Goal: Information Seeking & Learning: Learn about a topic

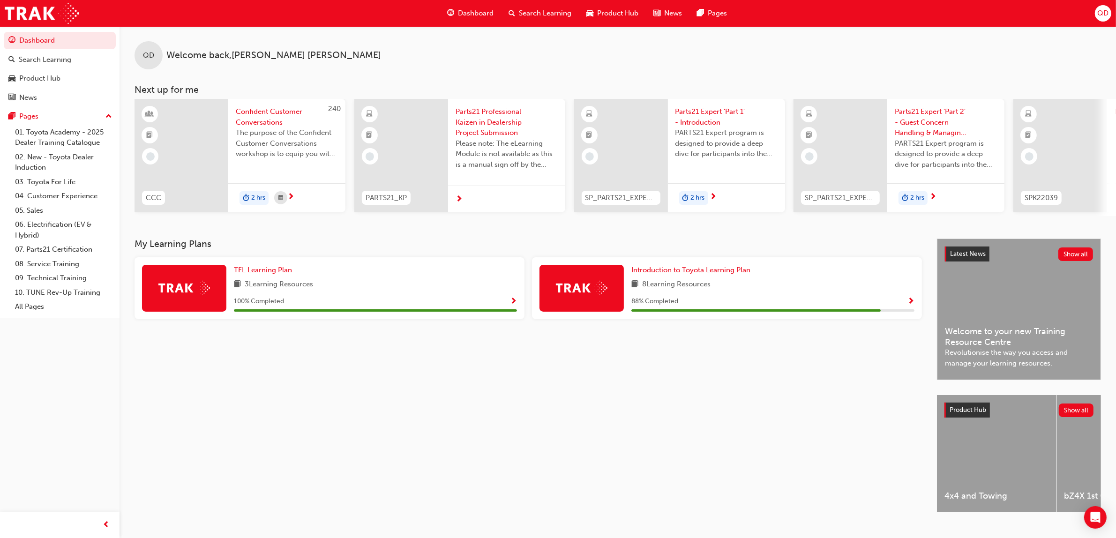
click at [558, 10] on span "Search Learning" at bounding box center [545, 13] width 52 height 11
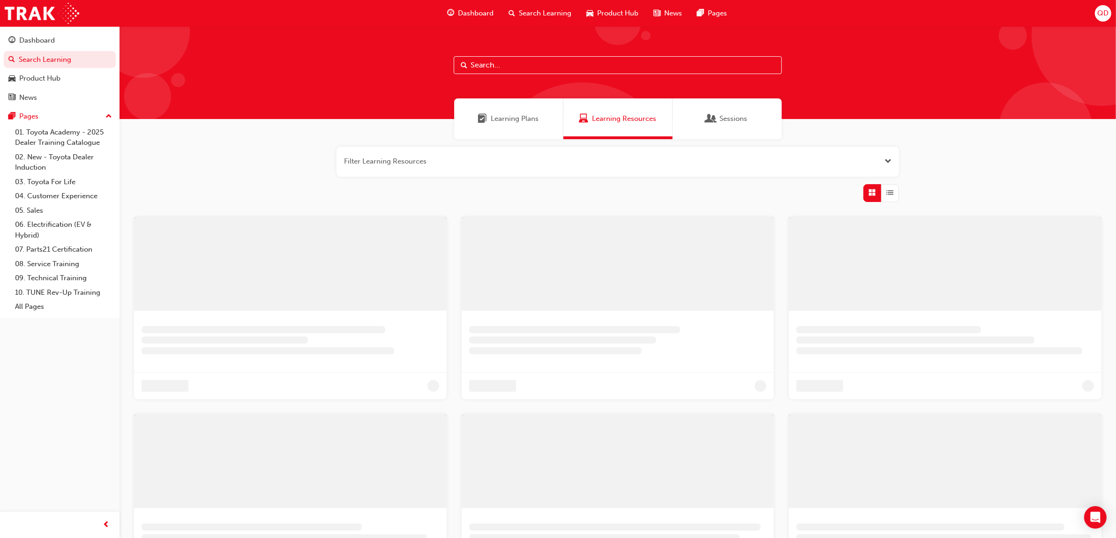
click at [481, 62] on input "text" at bounding box center [618, 65] width 328 height 18
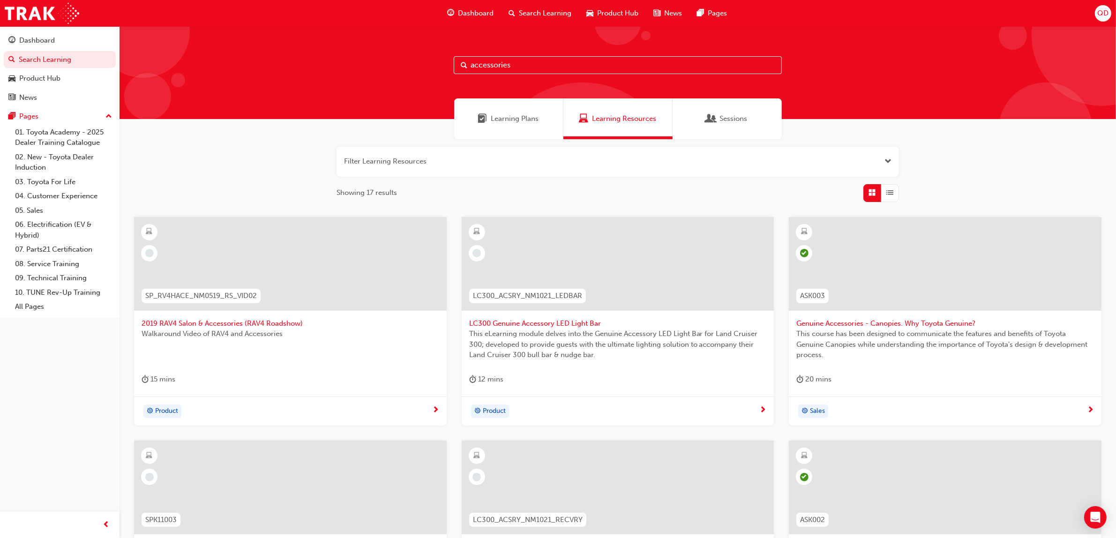
type input "accessories"
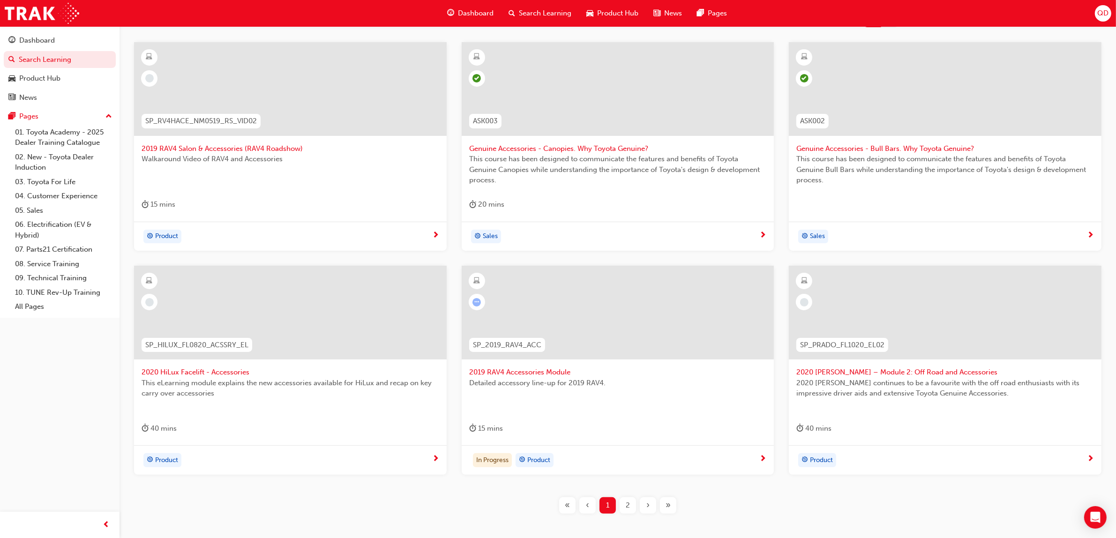
scroll to position [176, 0]
click at [598, 315] on div at bounding box center [617, 312] width 313 height 94
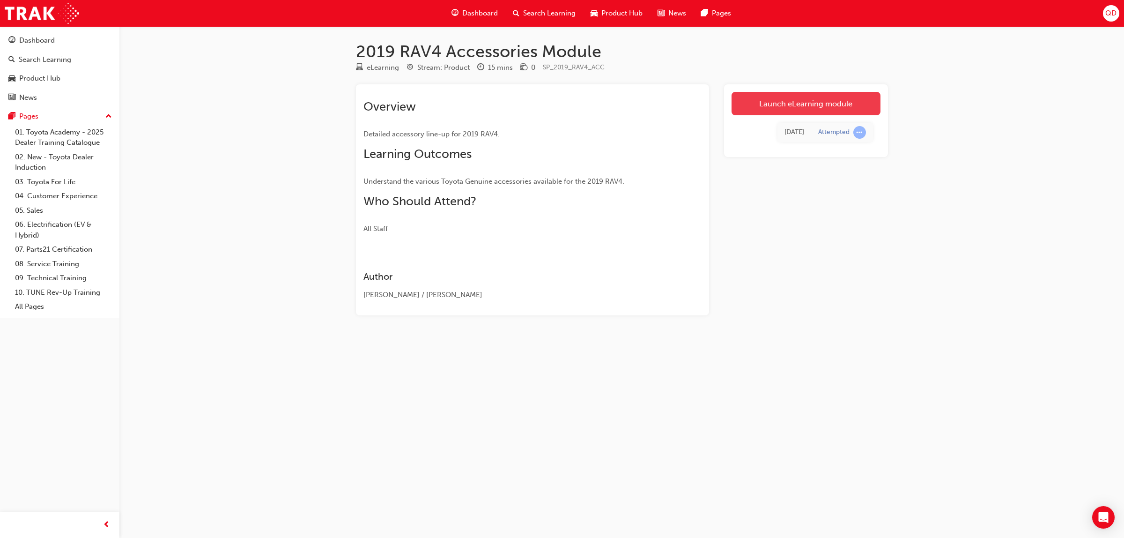
click at [777, 111] on link "Launch eLearning module" at bounding box center [806, 103] width 149 height 23
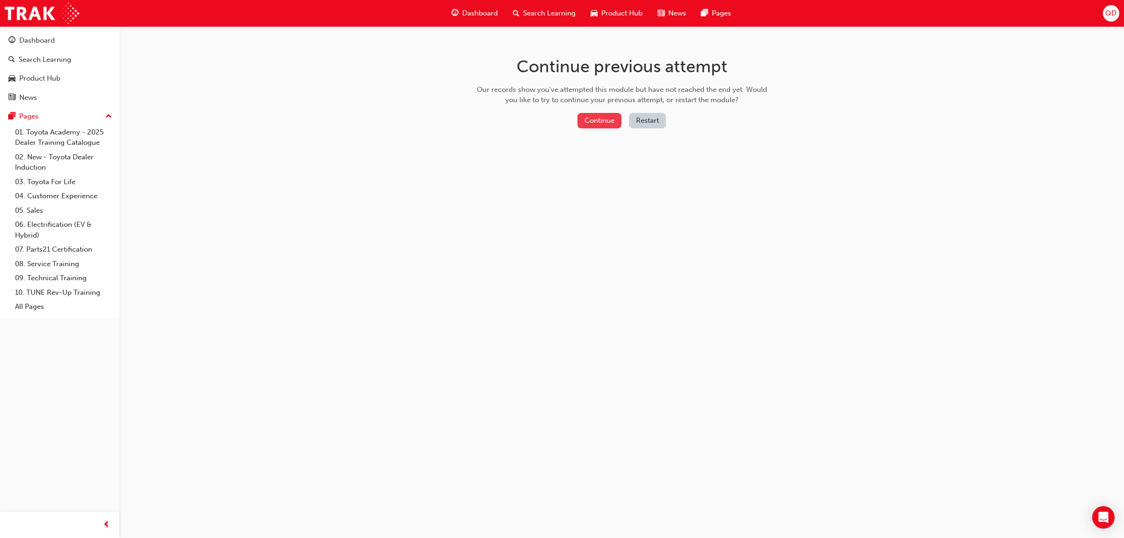
click at [602, 119] on button "Continue" at bounding box center [600, 120] width 44 height 15
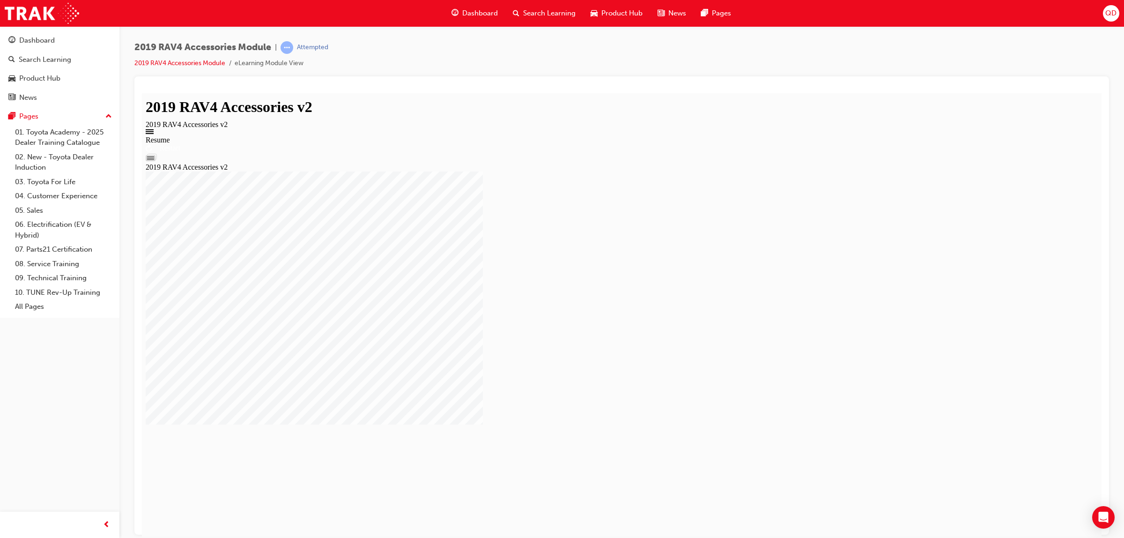
click at [633, 171] on div "Resume Restart 2019 RAV4 Accessories v2" at bounding box center [622, 153] width 953 height 36
click at [628, 171] on div "Resume Restart 2019 RAV4 Accessories v2" at bounding box center [622, 153] width 953 height 36
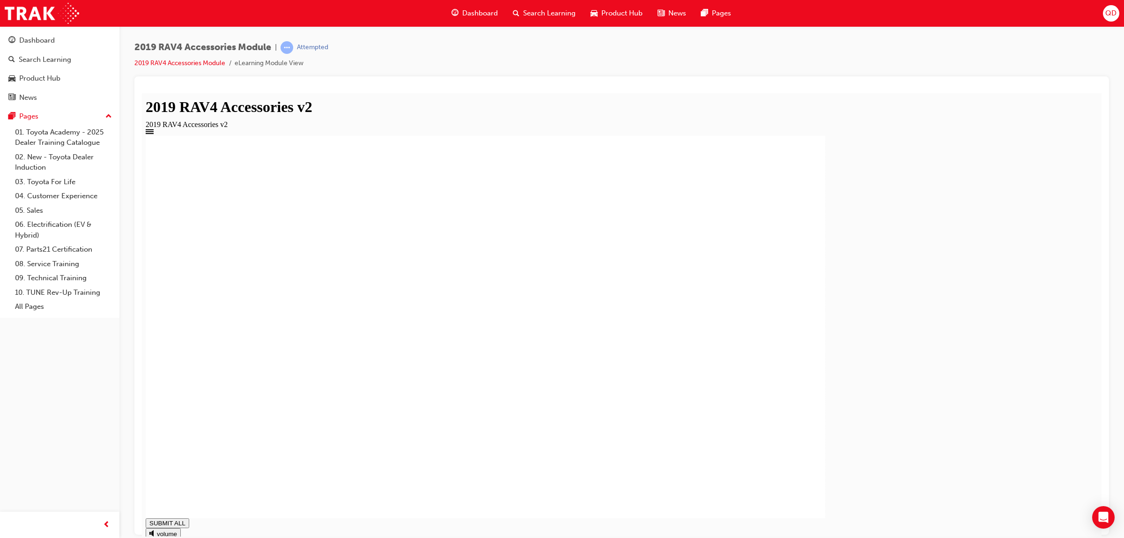
type input "1"
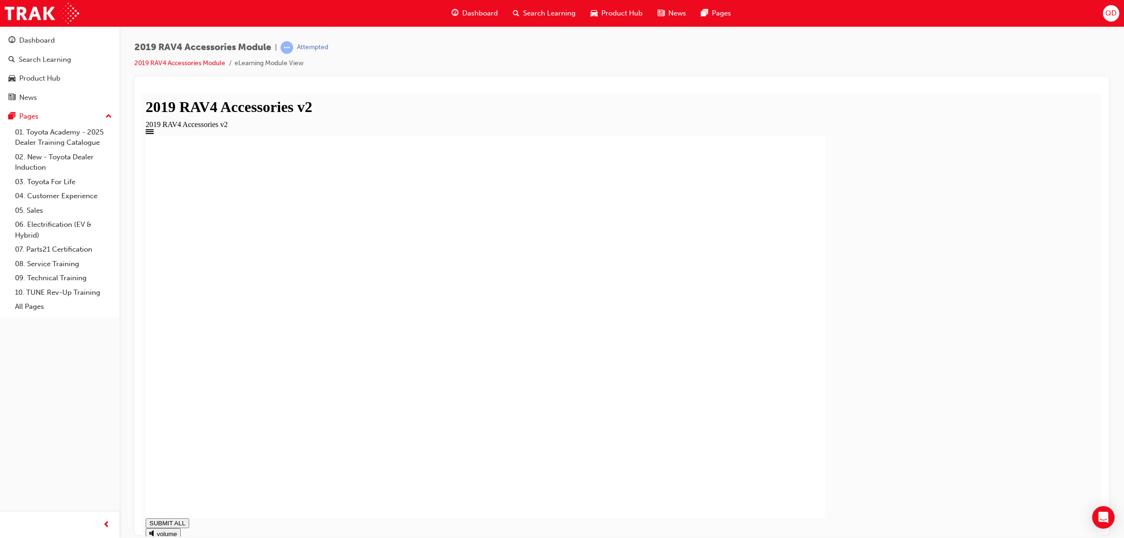
type input "1"
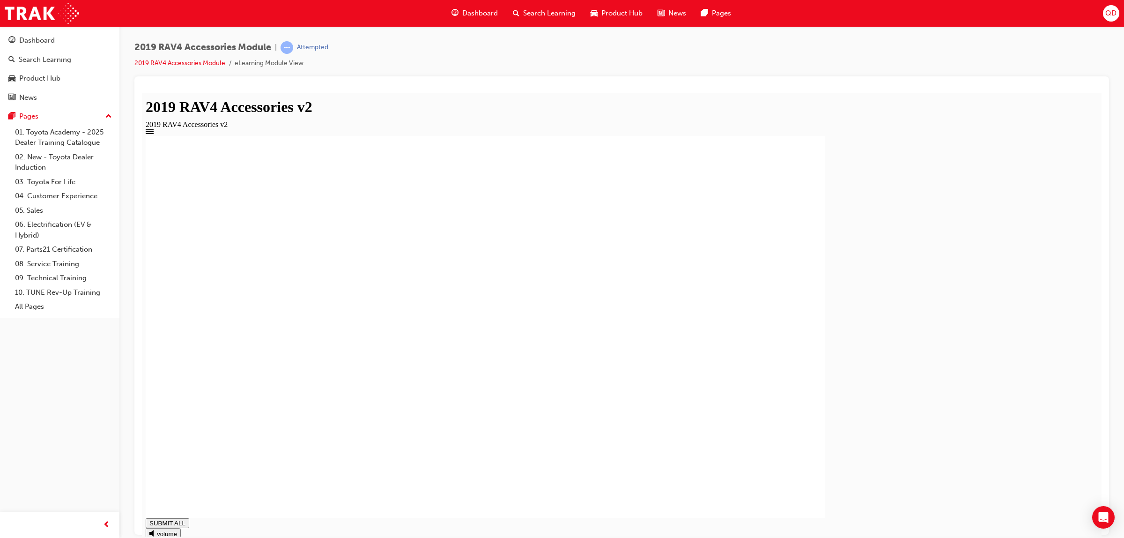
type input "0.999"
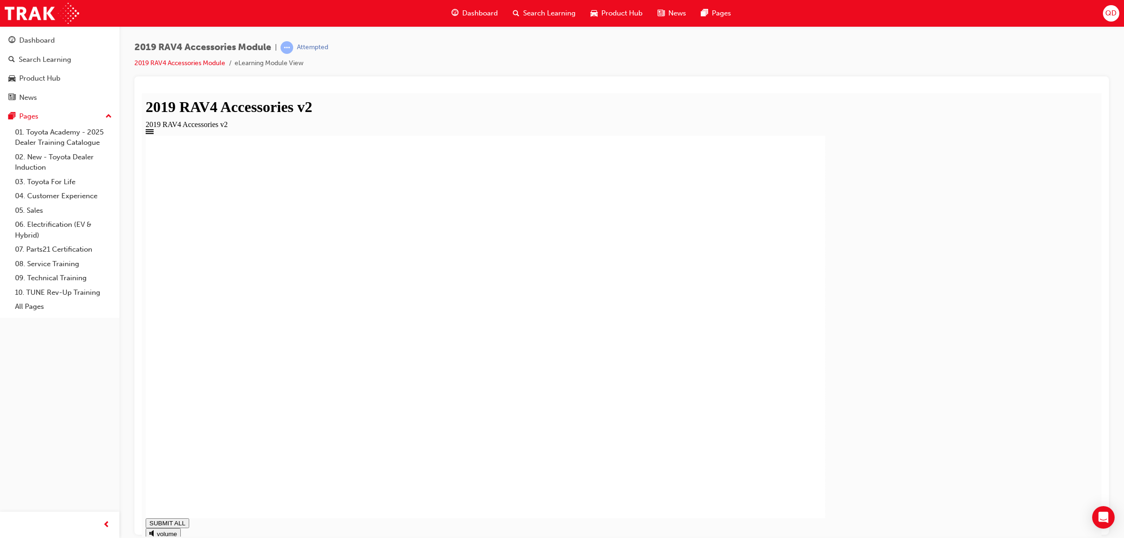
type input "0.999"
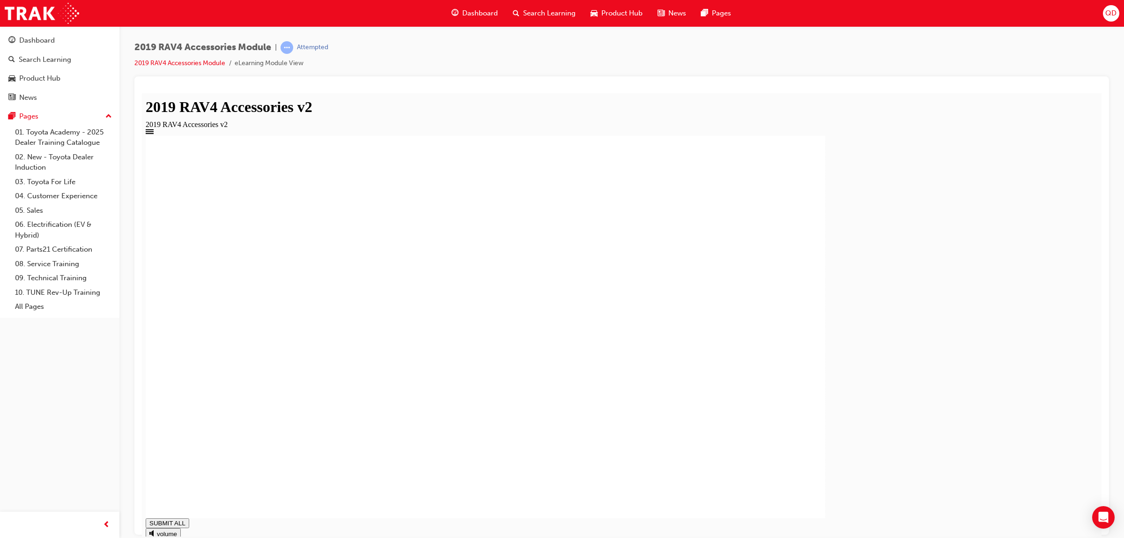
drag, startPoint x: 639, startPoint y: 386, endPoint x: 656, endPoint y: 381, distance: 18.3
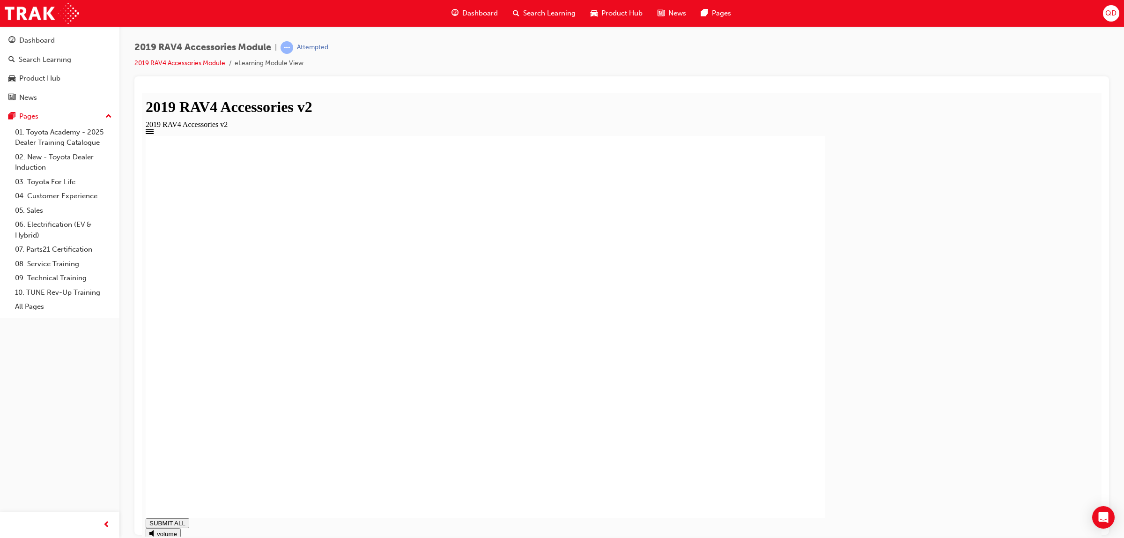
click at [530, 17] on span "Search Learning" at bounding box center [549, 13] width 52 height 11
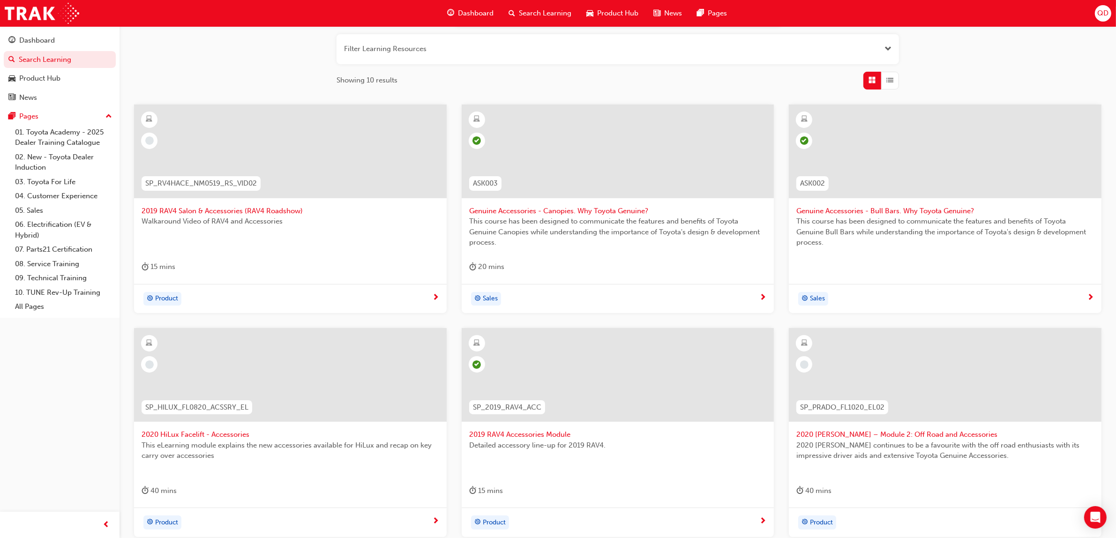
scroll to position [108, 0]
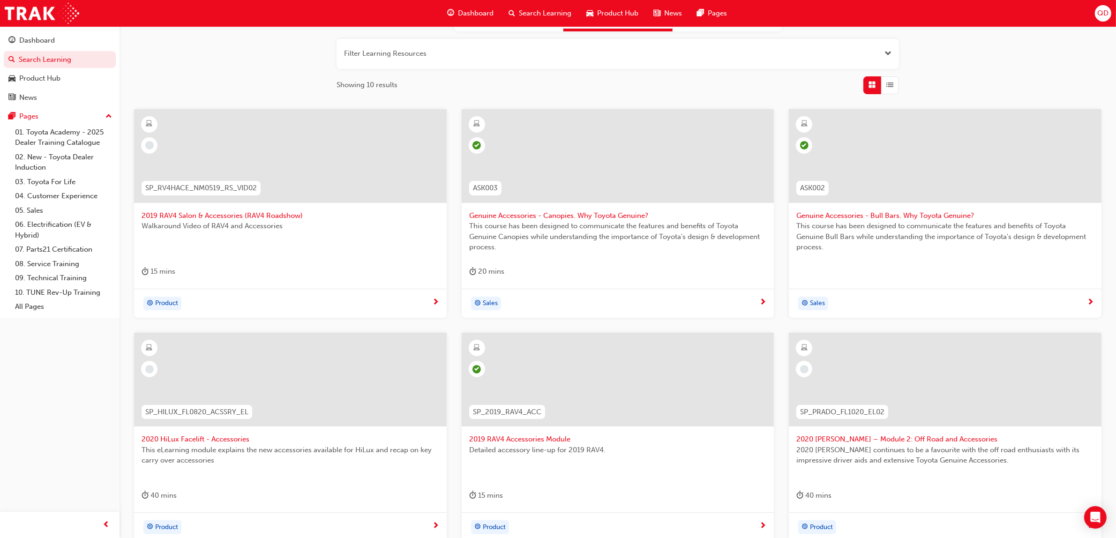
click at [330, 176] on div at bounding box center [290, 156] width 313 height 94
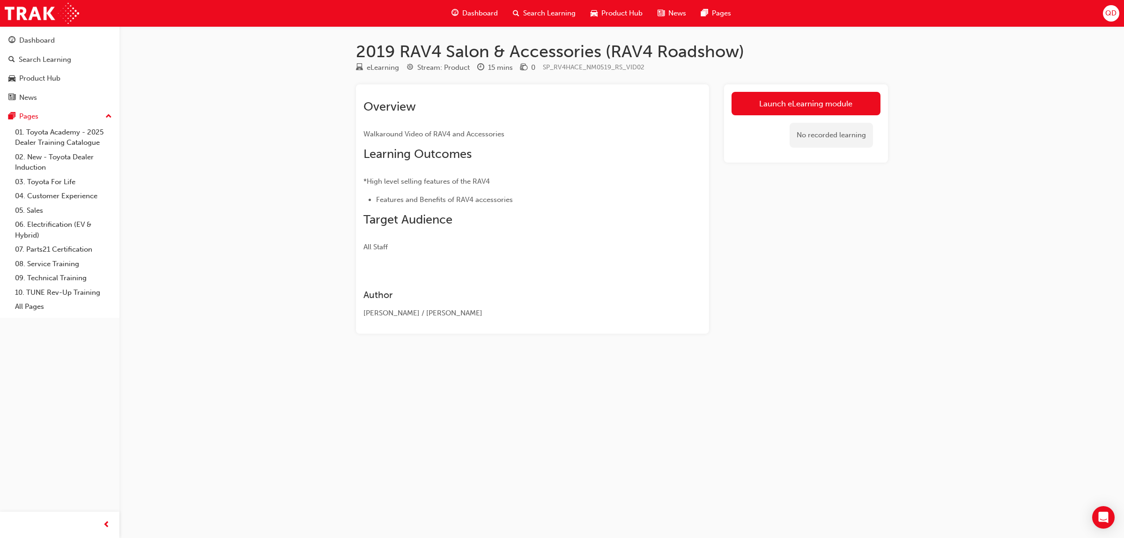
click at [799, 119] on div "No recorded learning" at bounding box center [806, 135] width 149 height 40
click at [799, 99] on link "Launch eLearning module" at bounding box center [806, 103] width 149 height 23
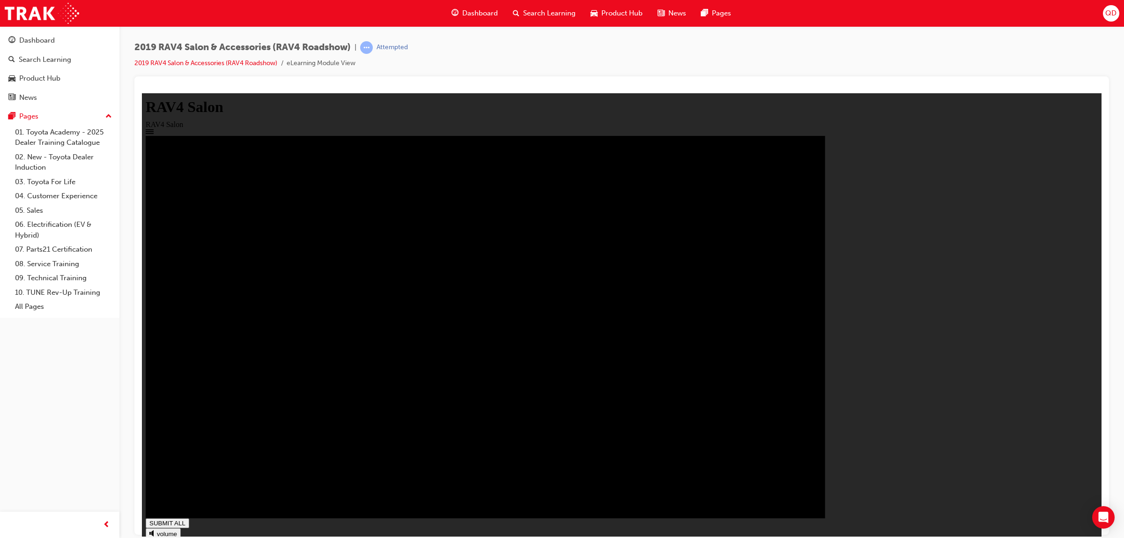
type input "1"
click at [537, 18] on span "Search Learning" at bounding box center [549, 13] width 52 height 11
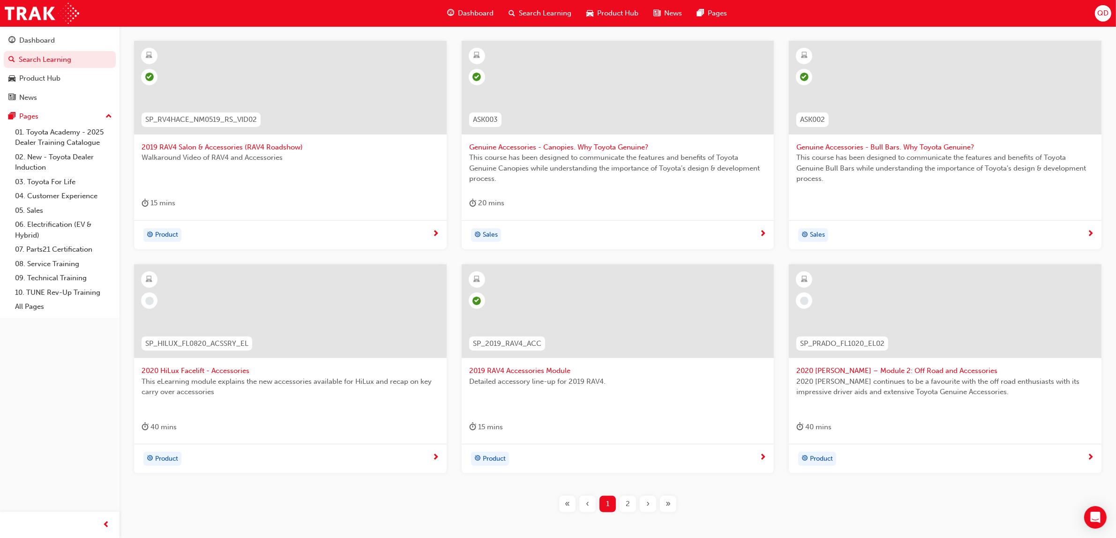
scroll to position [225, 0]
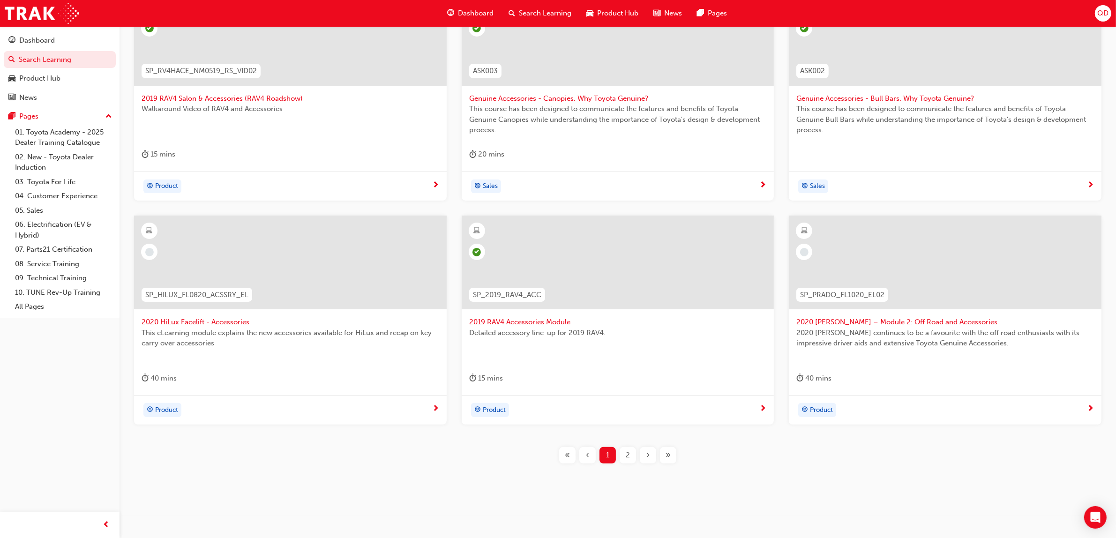
click at [629, 453] on span "2" at bounding box center [627, 455] width 4 height 11
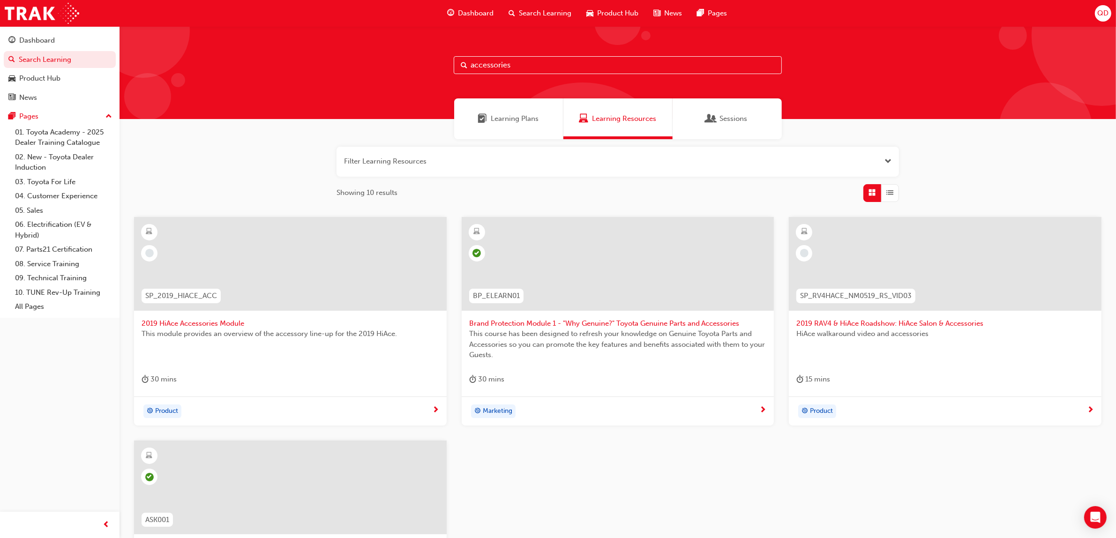
click at [933, 283] on div at bounding box center [945, 264] width 313 height 94
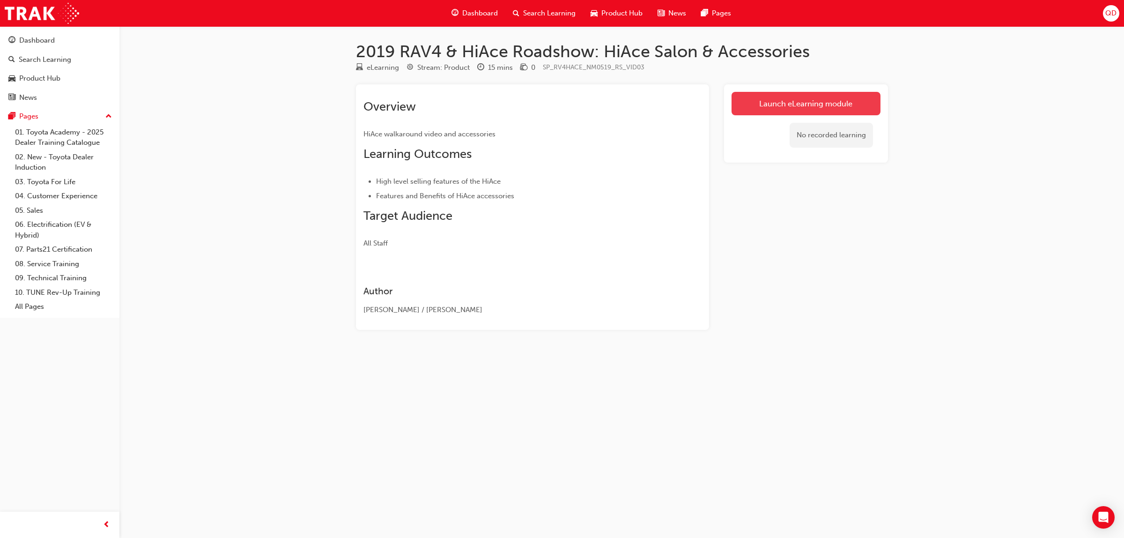
click at [802, 109] on link "Launch eLearning module" at bounding box center [806, 103] width 149 height 23
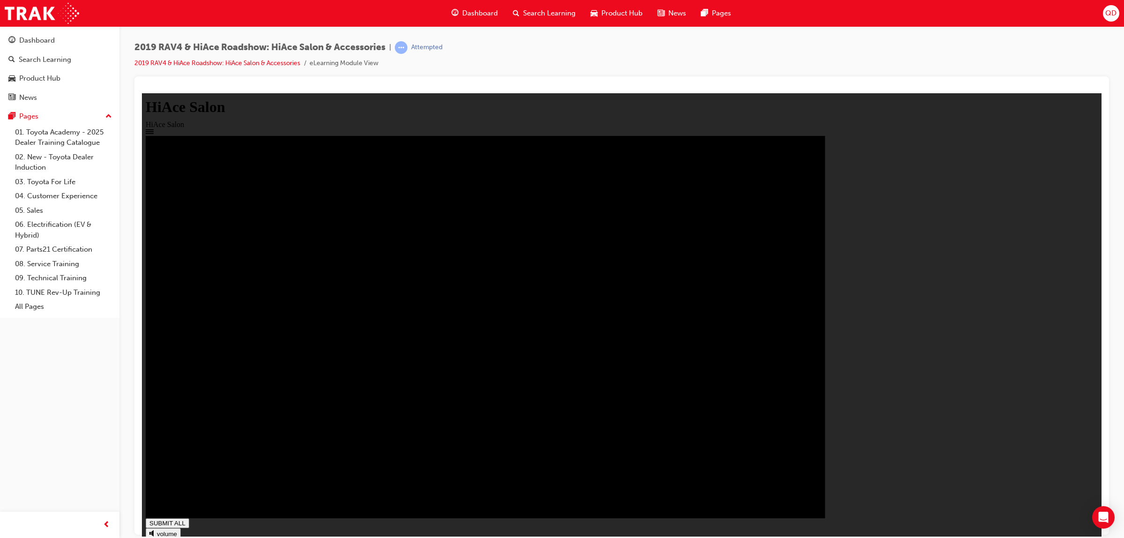
type input "1"
click at [492, 24] on div "Dashboard Search Learning Product Hub News Pages" at bounding box center [591, 13] width 302 height 27
click at [533, 15] on span "Search Learning" at bounding box center [549, 13] width 52 height 11
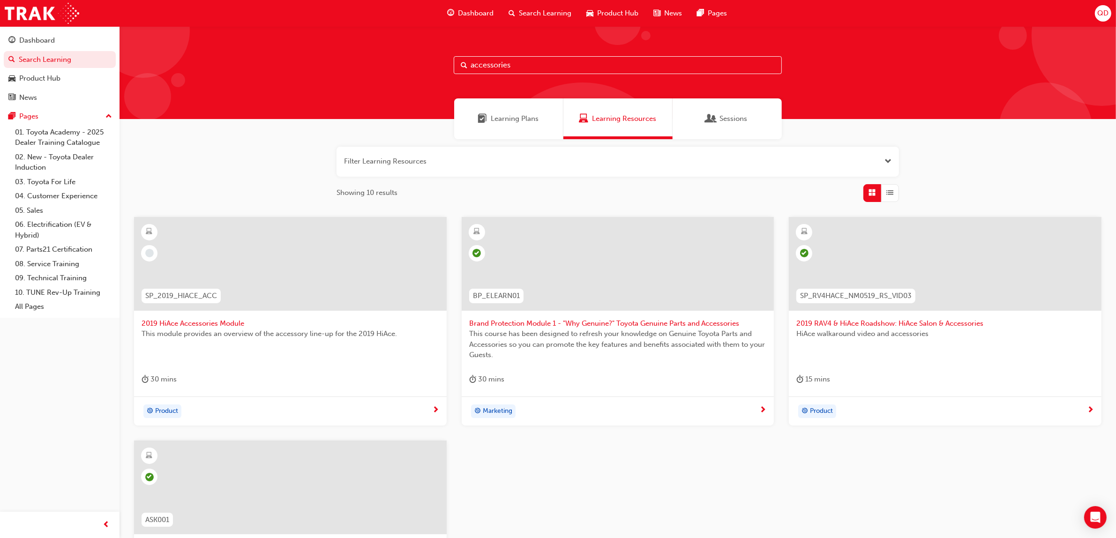
click at [312, 288] on div at bounding box center [290, 264] width 313 height 94
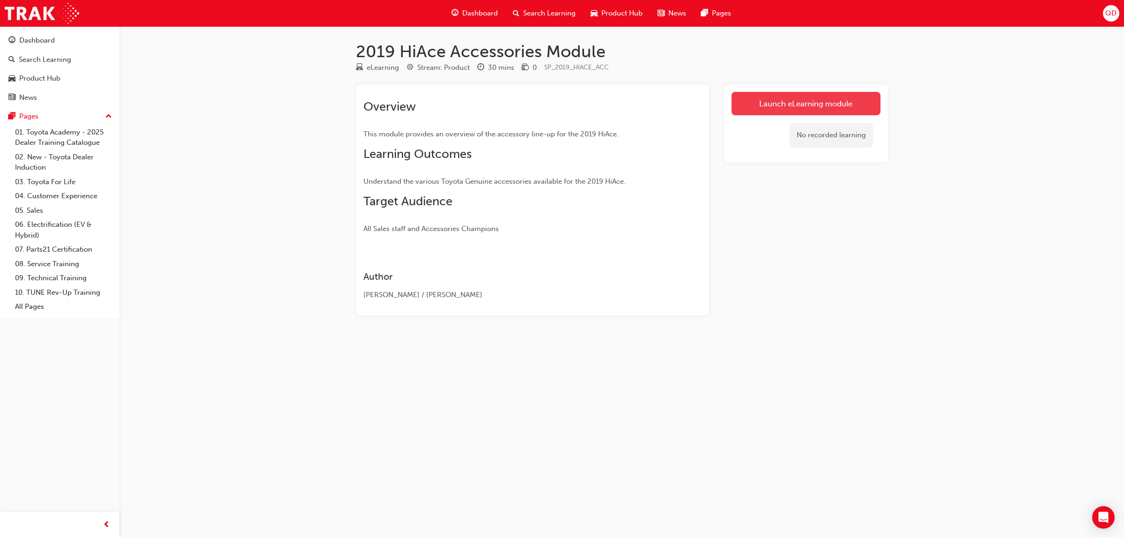
click at [811, 114] on link "Launch eLearning module" at bounding box center [806, 103] width 149 height 23
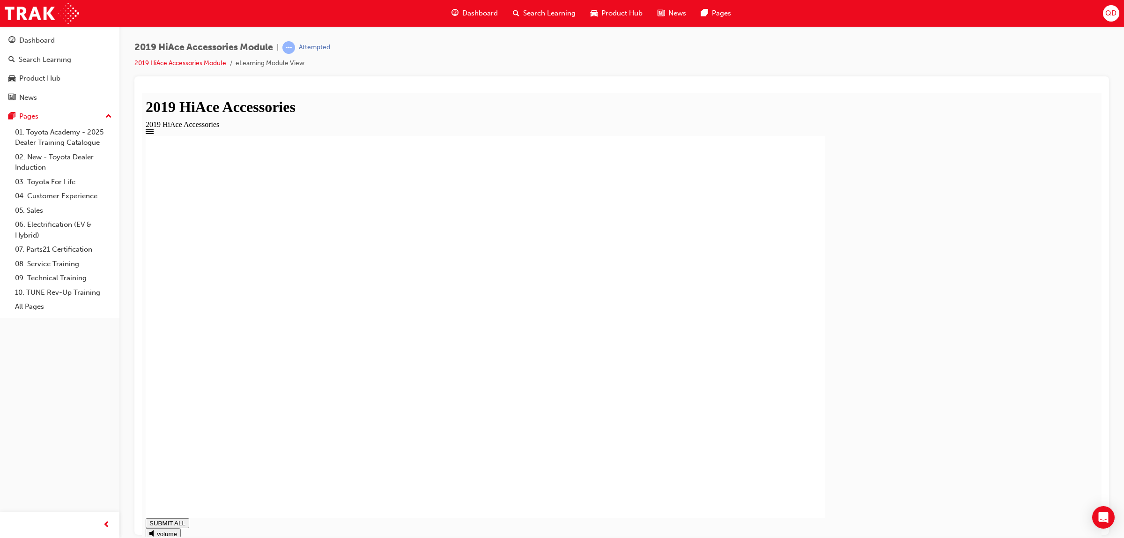
drag, startPoint x: 565, startPoint y: 520, endPoint x: 950, endPoint y: 504, distance: 385.5
click at [943, 508] on div "SUBMIT ALL volume pause replay PREV NEXT SUBMIT FINISH" at bounding box center [622, 364] width 953 height 458
type input "0.999"
drag, startPoint x: 1004, startPoint y: 509, endPoint x: 1026, endPoint y: 515, distance: 23.3
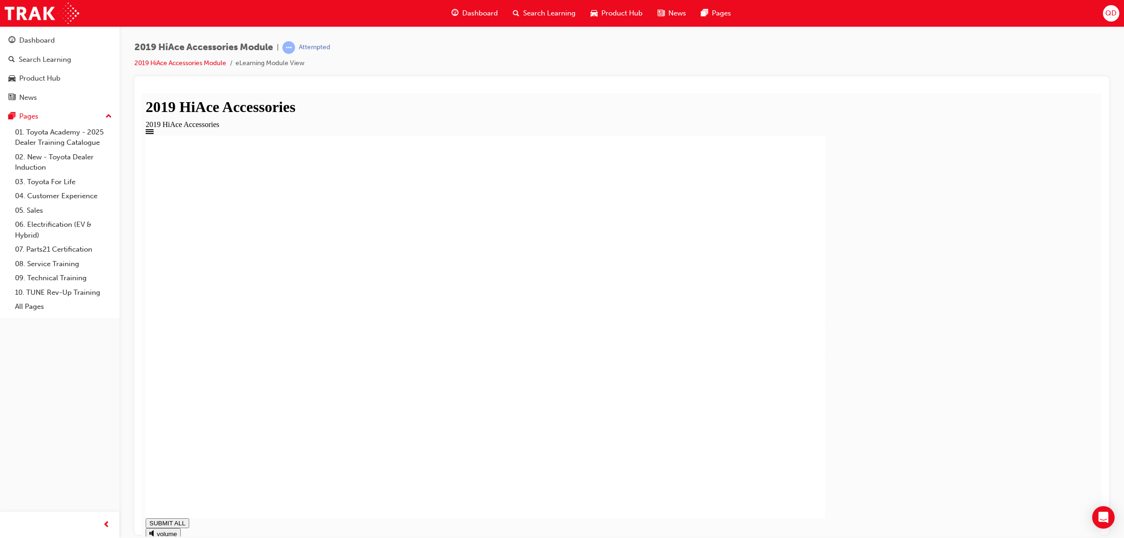
click at [1005, 510] on div "SUBMIT ALL volume pause replay PREV NEXT SUBMIT FINISH" at bounding box center [622, 364] width 953 height 458
drag, startPoint x: 1026, startPoint y: 515, endPoint x: 1038, endPoint y: 518, distance: 12.0
click at [1038, 518] on div "SUBMIT ALL volume pause replay PREV NEXT SUBMIT FINISH" at bounding box center [622, 364] width 953 height 458
drag, startPoint x: 1041, startPoint y: 519, endPoint x: 1048, endPoint y: 519, distance: 7.0
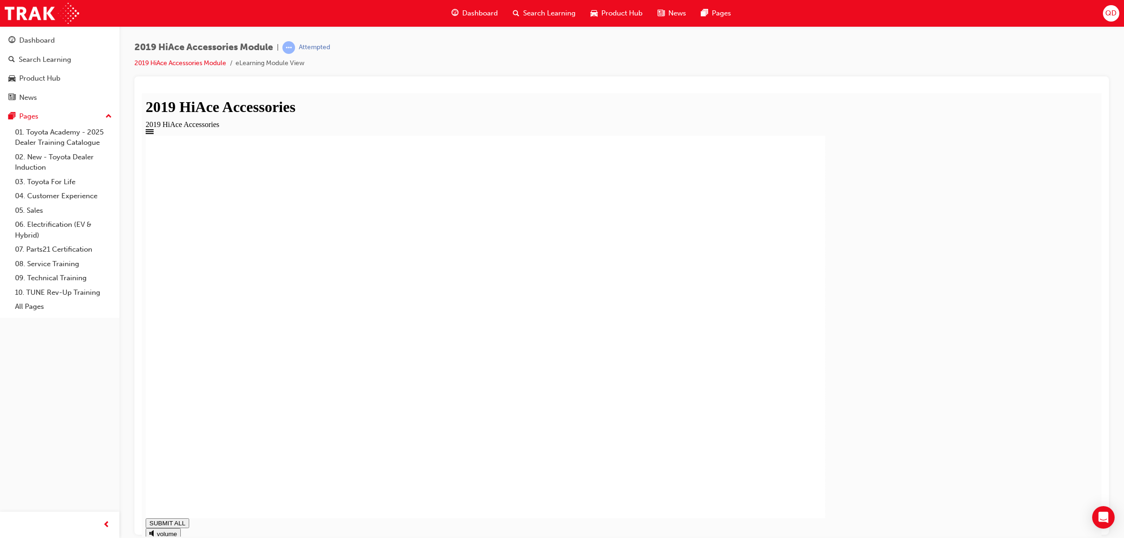
type input "0.027"
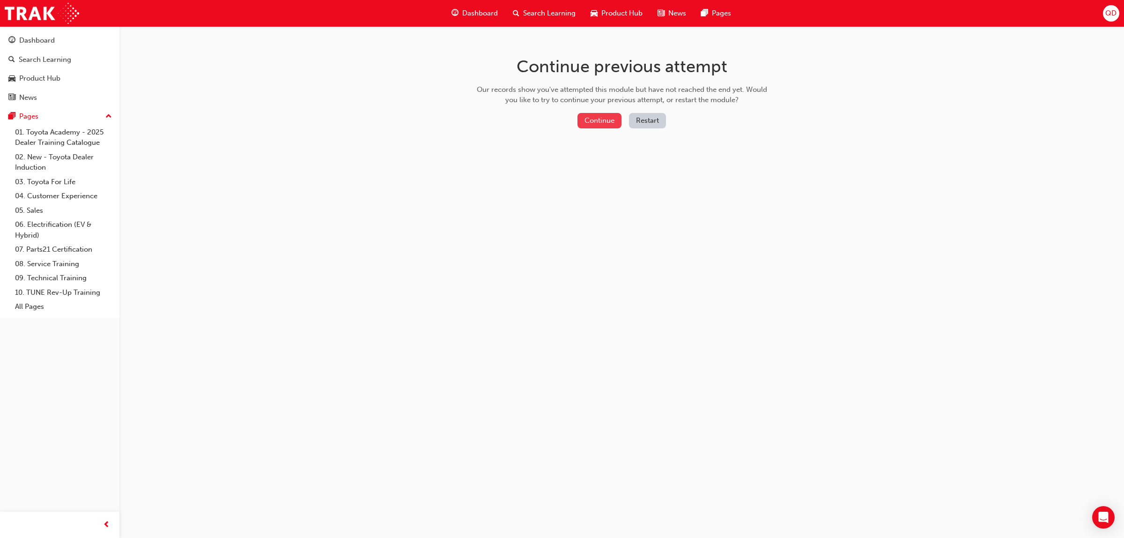
click at [609, 123] on button "Continue" at bounding box center [600, 120] width 44 height 15
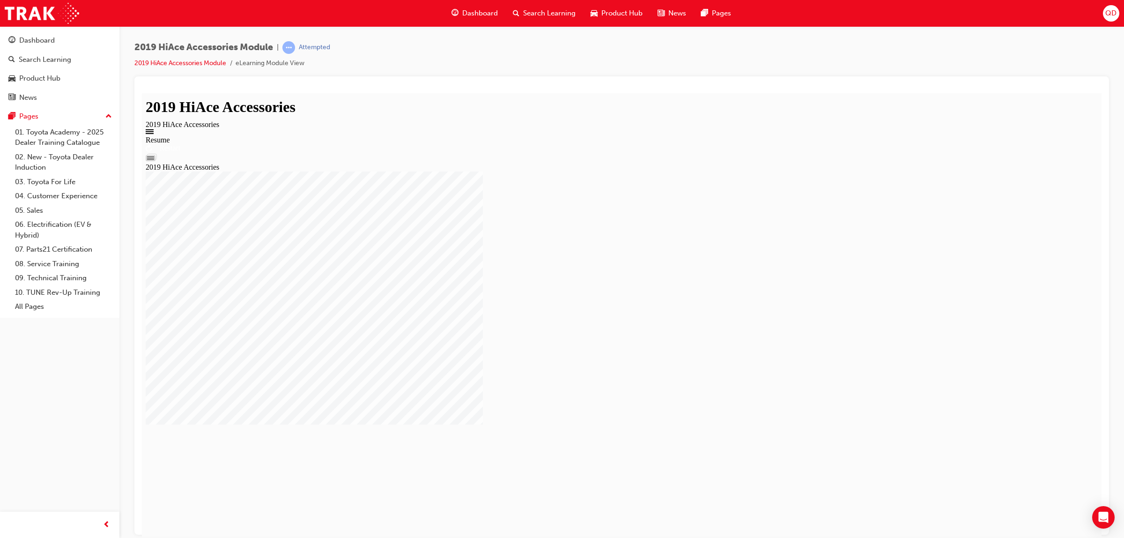
click at [615, 171] on div "Resume Restart 2019 HiAce Accessories" at bounding box center [622, 153] width 953 height 36
drag, startPoint x: 223, startPoint y: 521, endPoint x: 846, endPoint y: 548, distance: 623.2
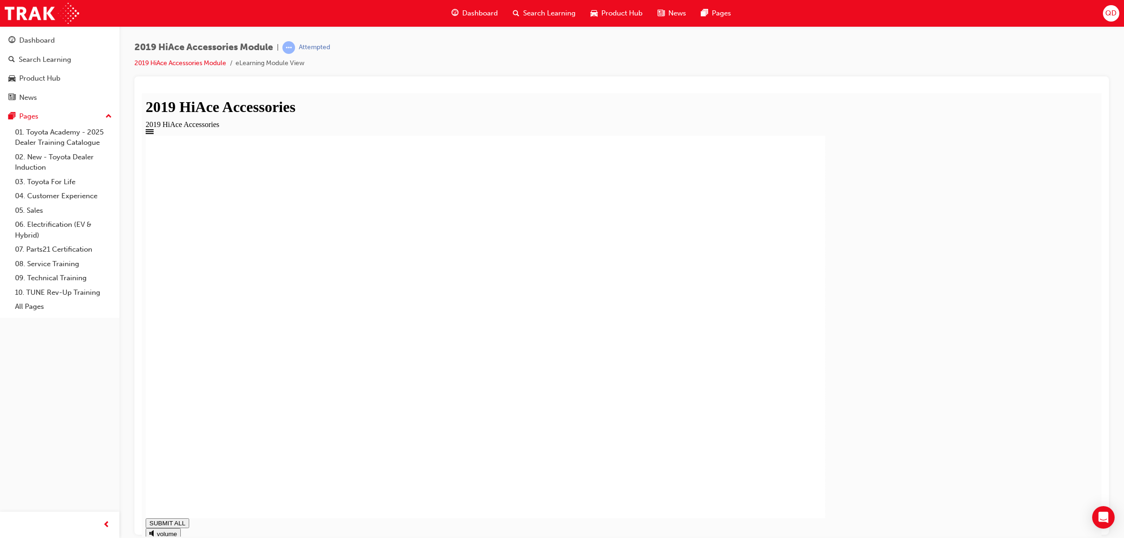
click at [1003, 526] on div "SUBMIT ALL volume pause replay PREV NEXT SUBMIT FINISH" at bounding box center [622, 364] width 953 height 458
type input "1"
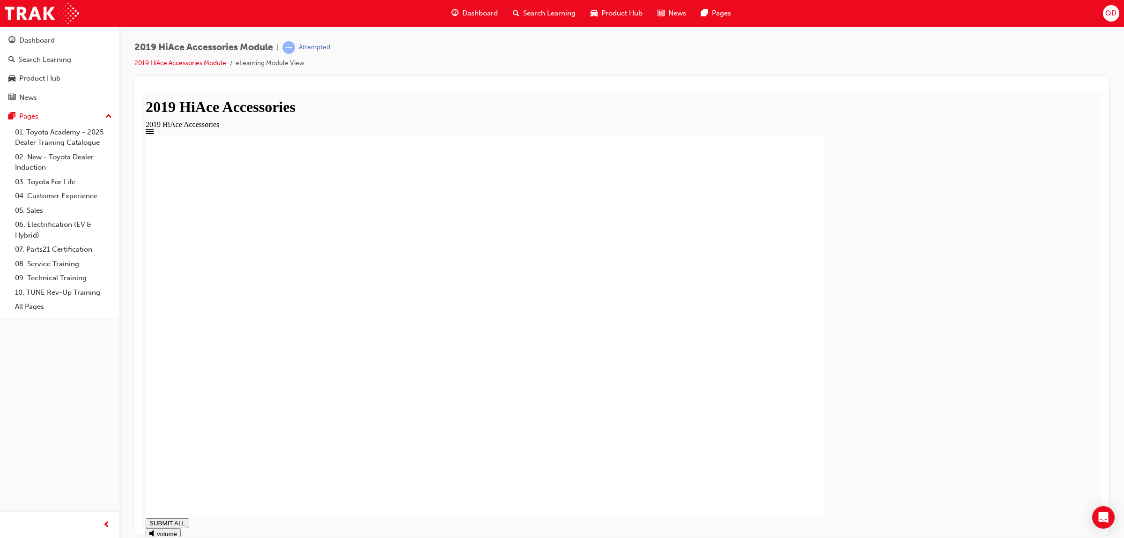
type input "1"
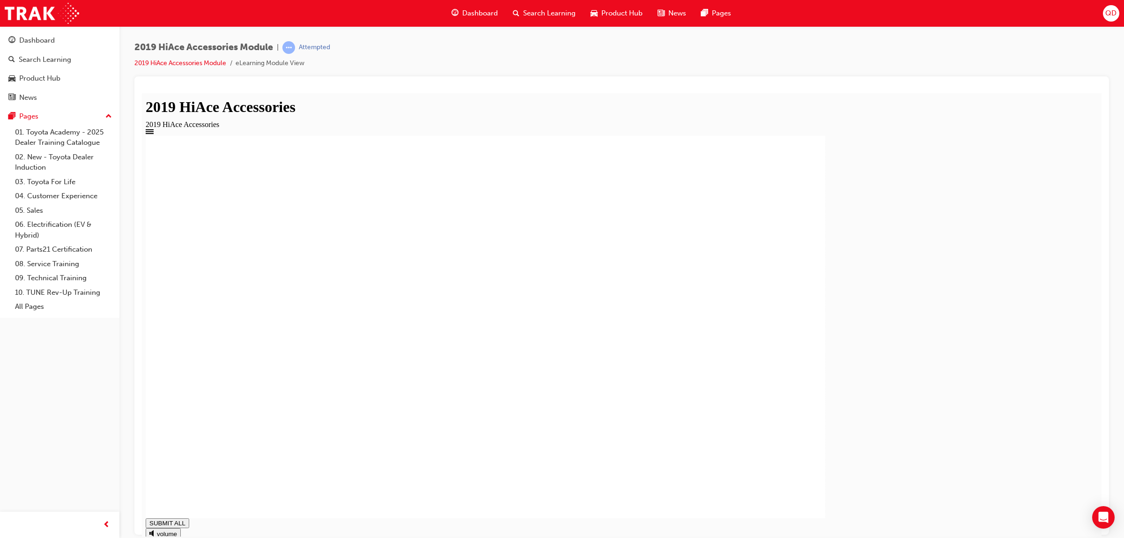
drag, startPoint x: 885, startPoint y: 483, endPoint x: 968, endPoint y: 471, distance: 84.7
click at [968, 471] on div at bounding box center [622, 326] width 953 height 382
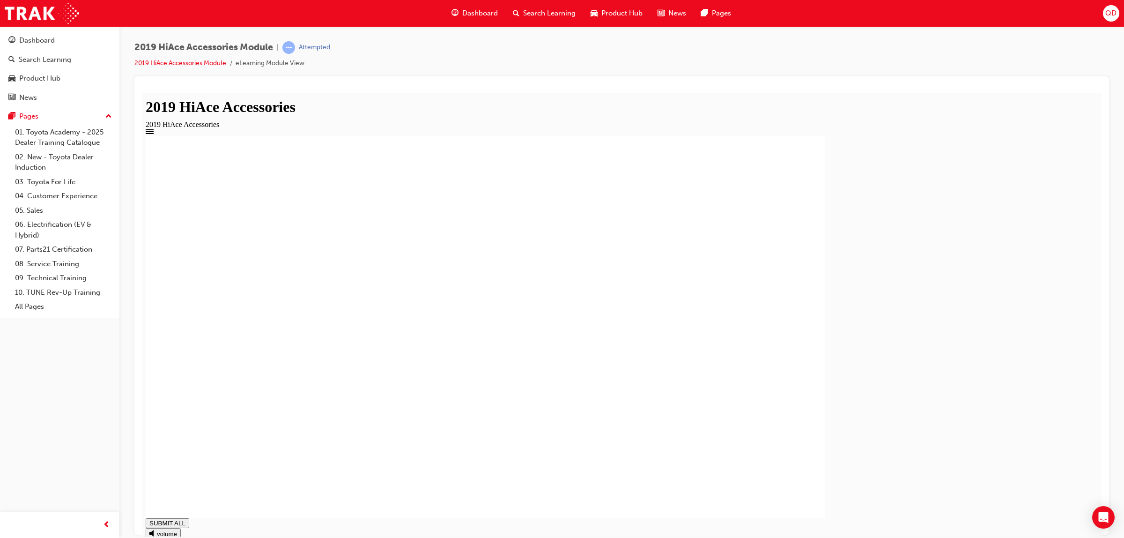
type input "1"
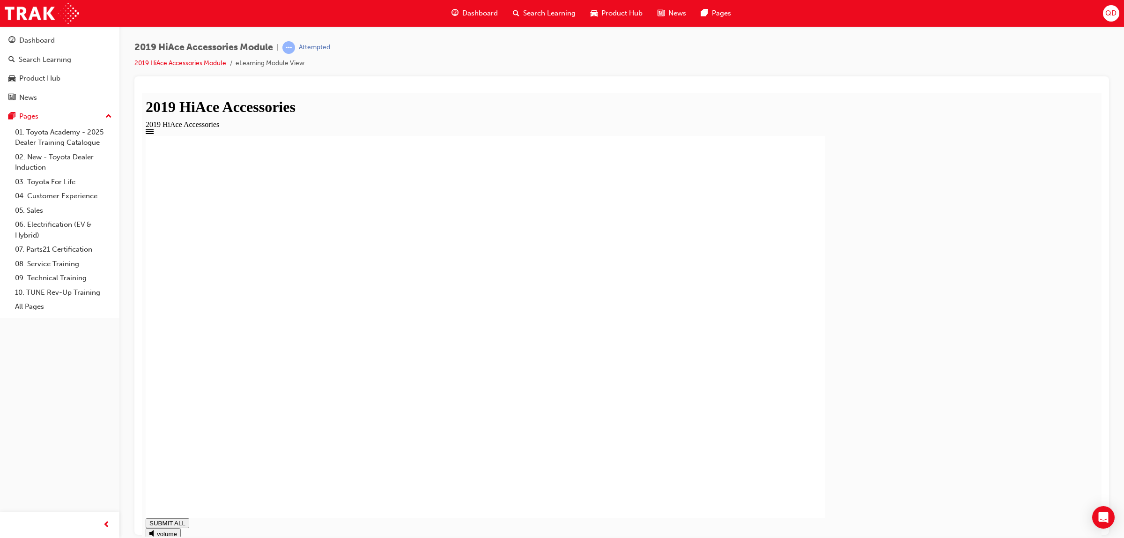
click at [962, 482] on div "Roof Rack" at bounding box center [622, 326] width 953 height 382
type input "1"
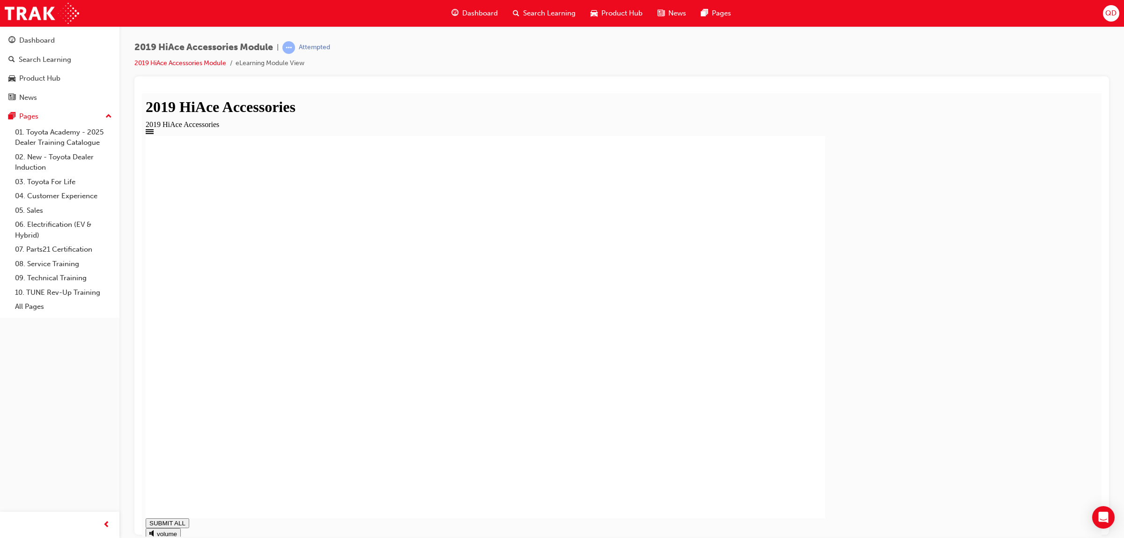
type input "1"
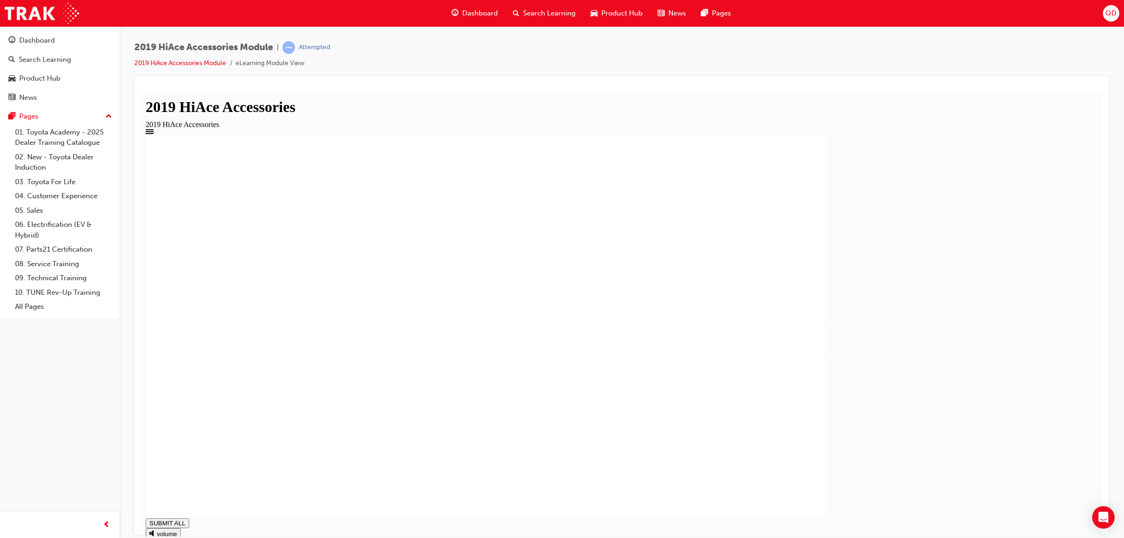
type input "1"
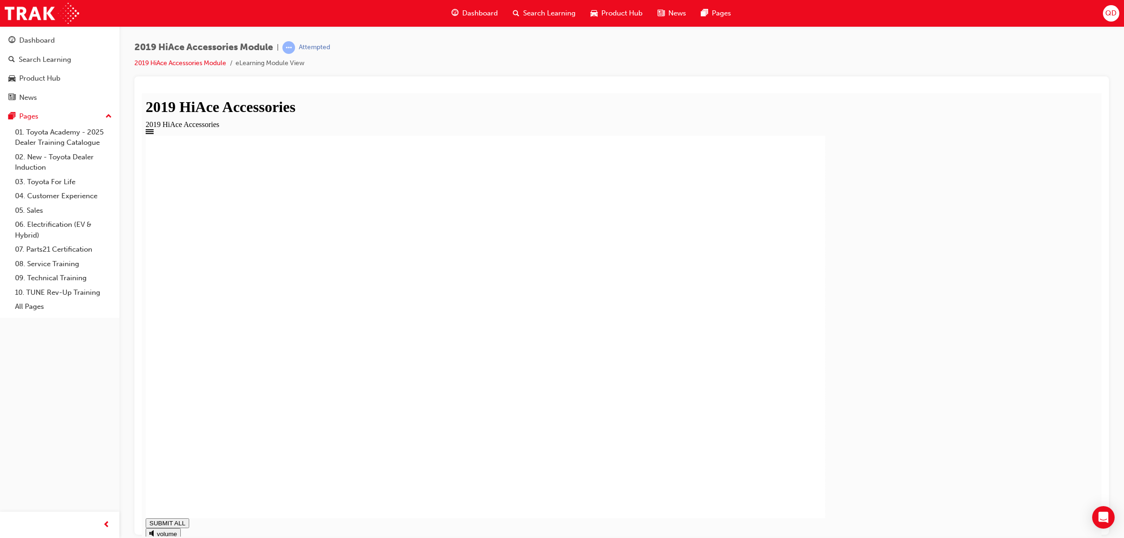
drag, startPoint x: 945, startPoint y: 490, endPoint x: 938, endPoint y: 484, distance: 9.0
type input "1"
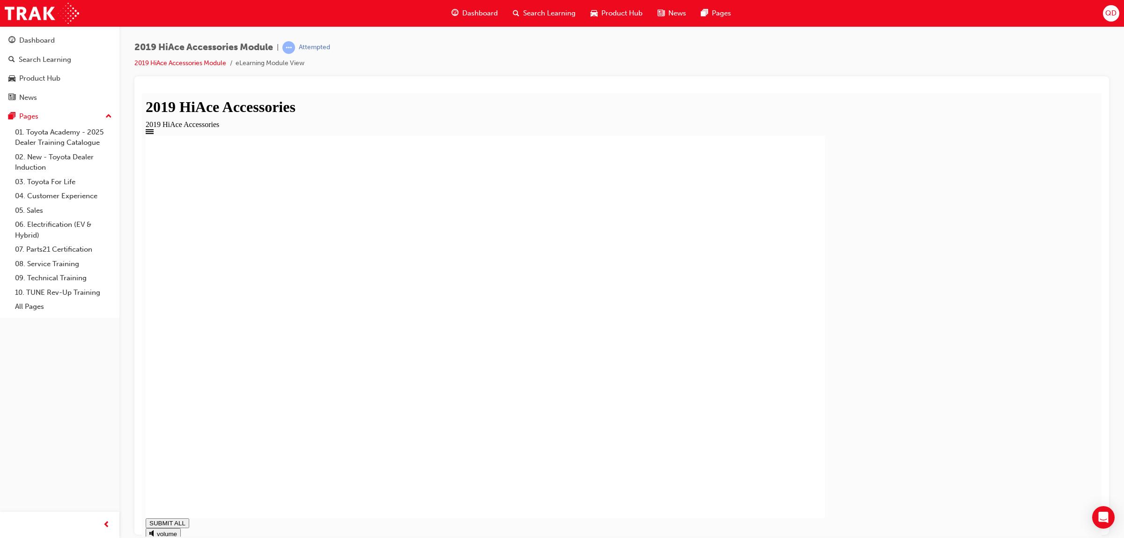
drag, startPoint x: 675, startPoint y: 227, endPoint x: 645, endPoint y: 227, distance: 30.0
type input "1"
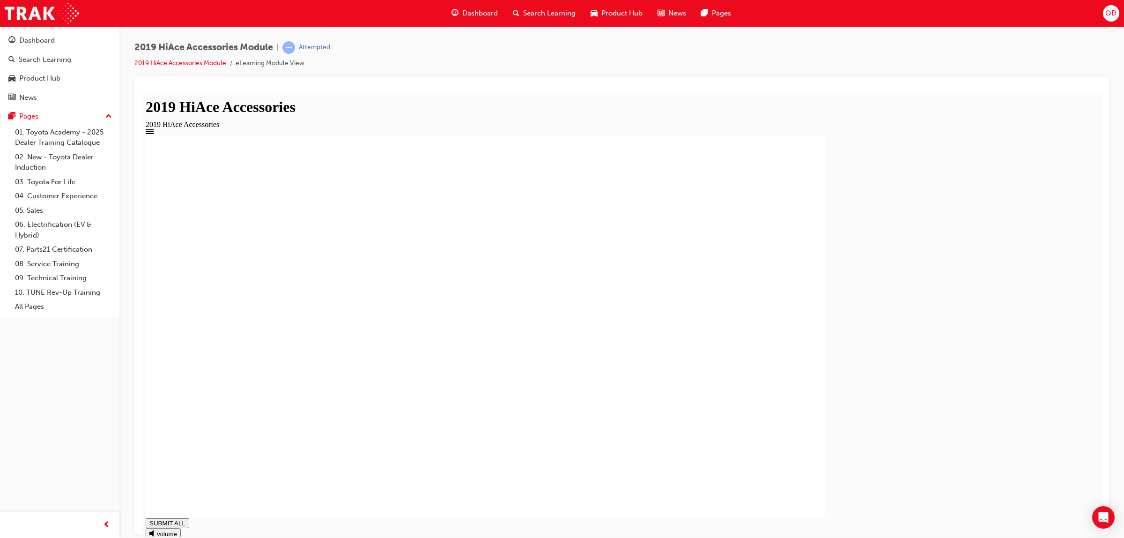
type input "1"
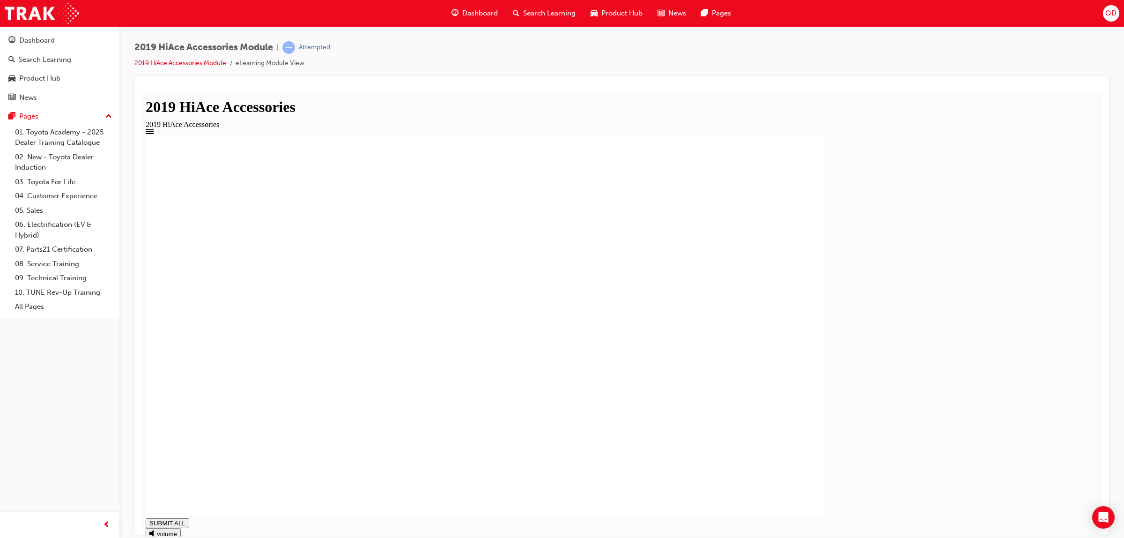
type input "0.294"
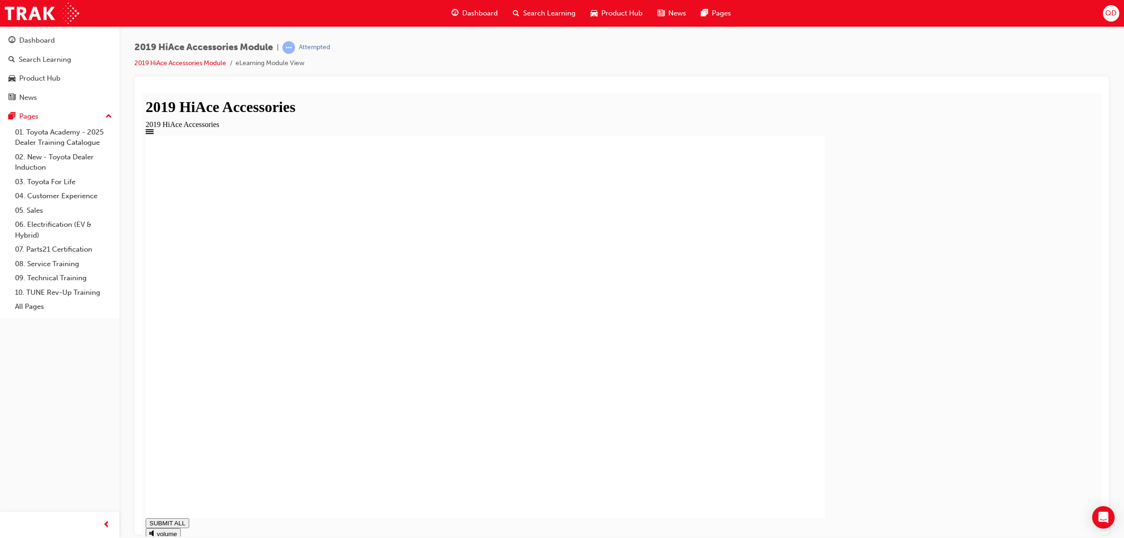
drag, startPoint x: 449, startPoint y: 387, endPoint x: 448, endPoint y: 395, distance: 8.5
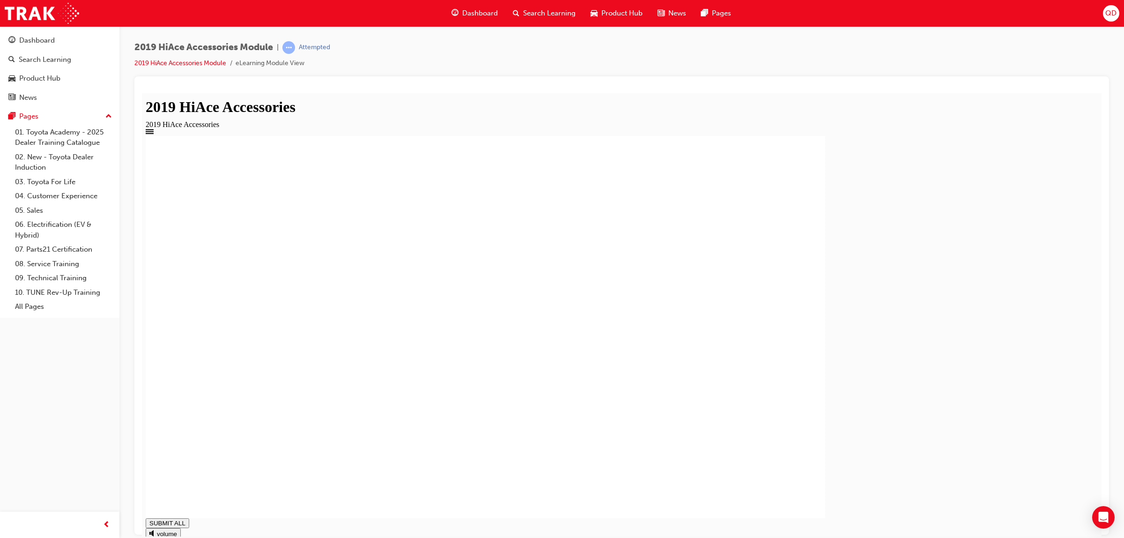
drag, startPoint x: 398, startPoint y: 320, endPoint x: 397, endPoint y: 396, distance: 75.9
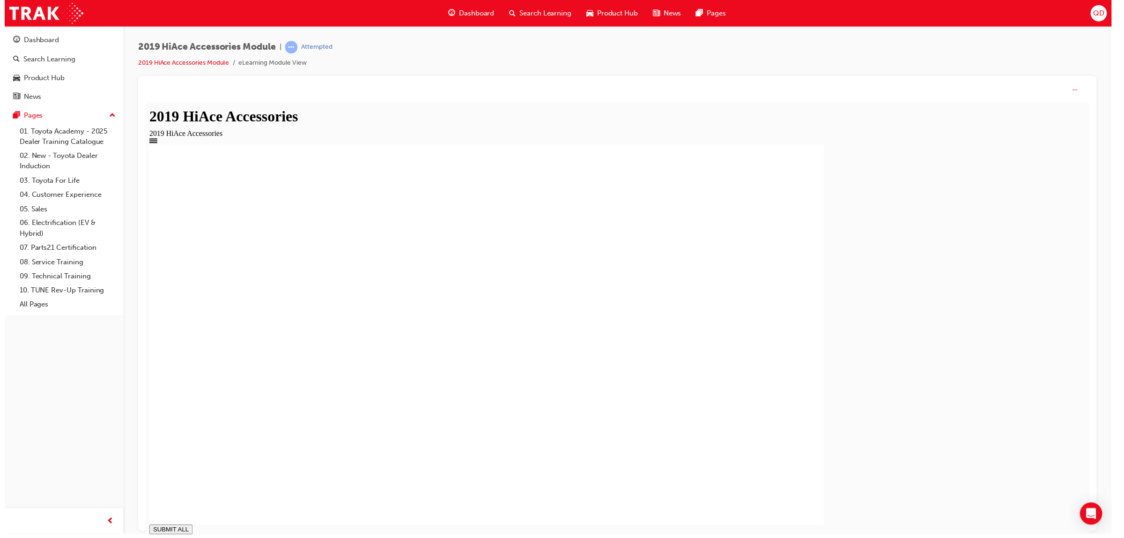
click at [634, 422] on rect at bounding box center [489, 336] width 680 height 382
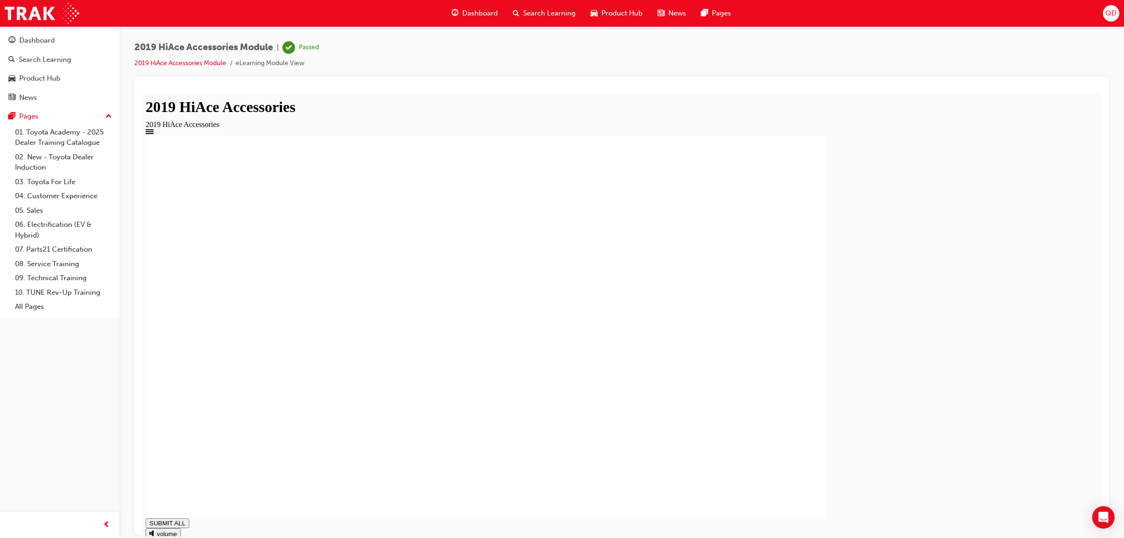
click at [539, 16] on span "Search Learning" at bounding box center [549, 13] width 52 height 11
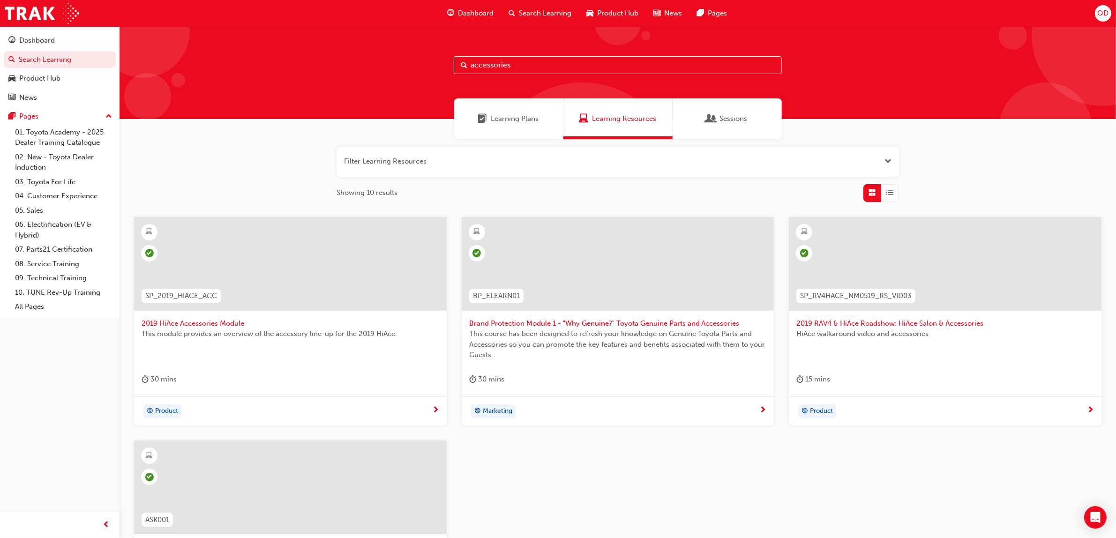
click at [925, 138] on div "Learning Plans Learning Resources Sessions" at bounding box center [617, 118] width 996 height 41
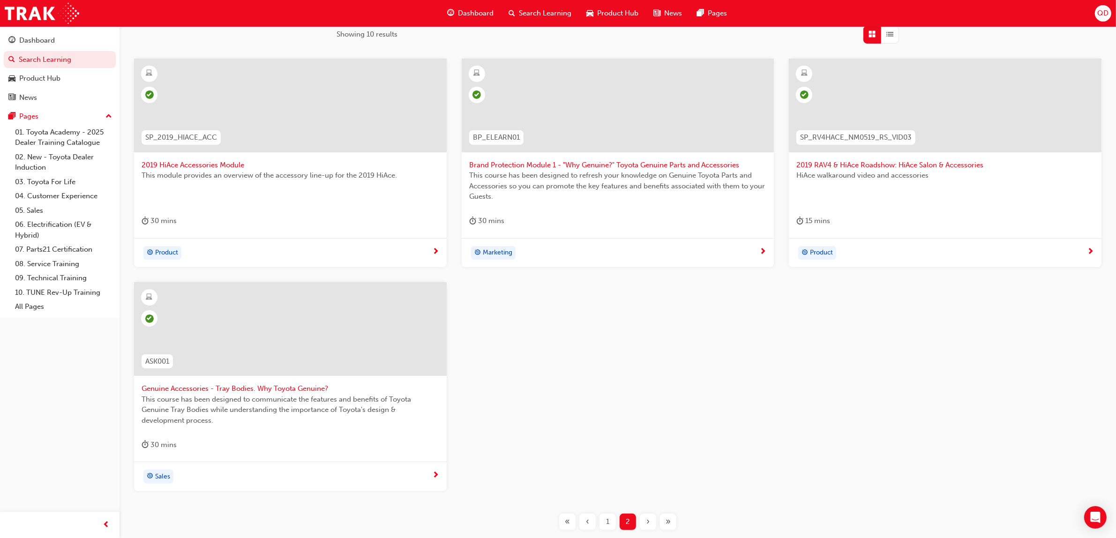
scroll to position [225, 0]
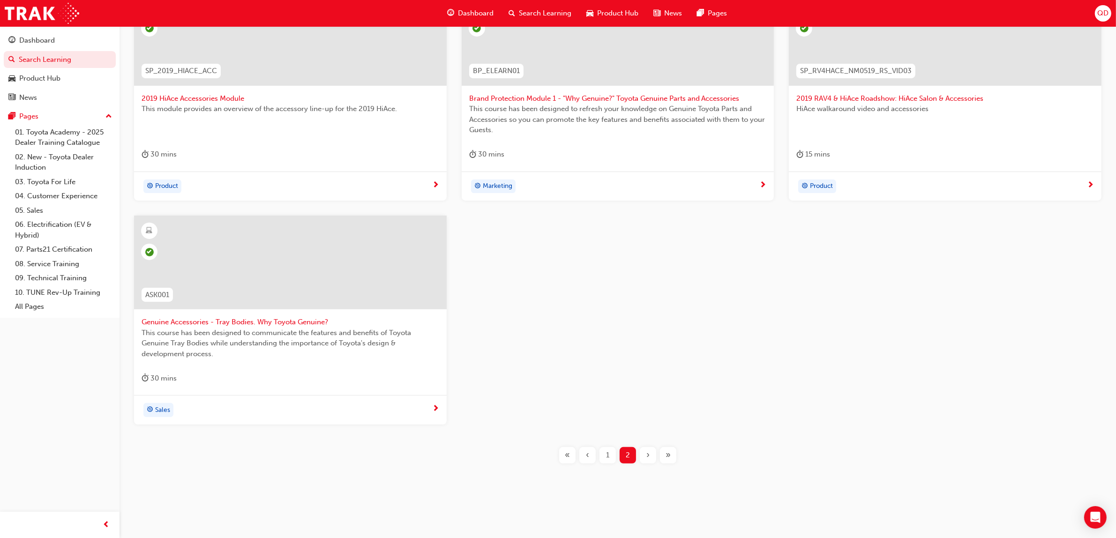
click at [610, 453] on div "1" at bounding box center [607, 455] width 16 height 16
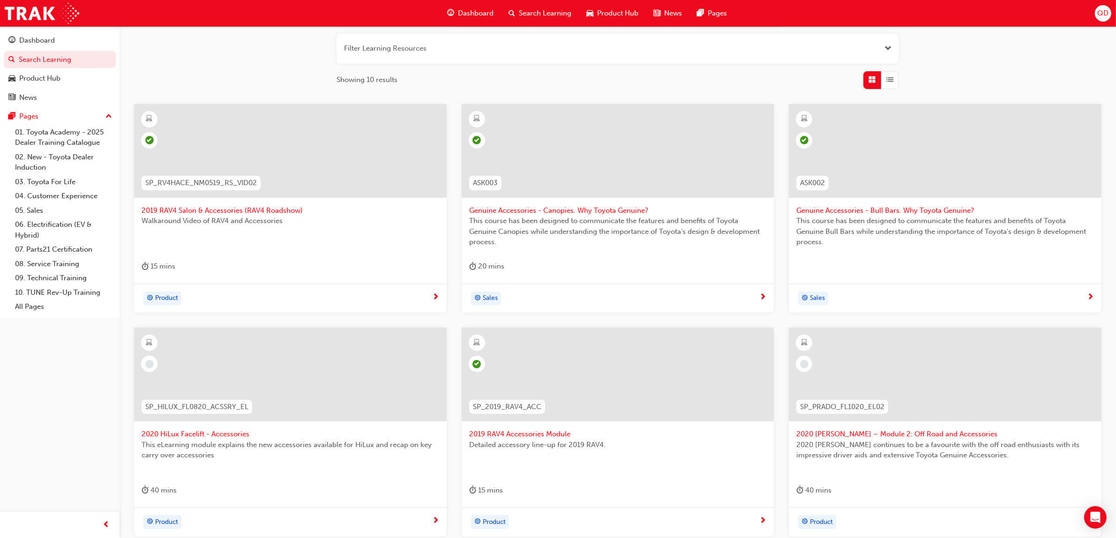
scroll to position [117, 0]
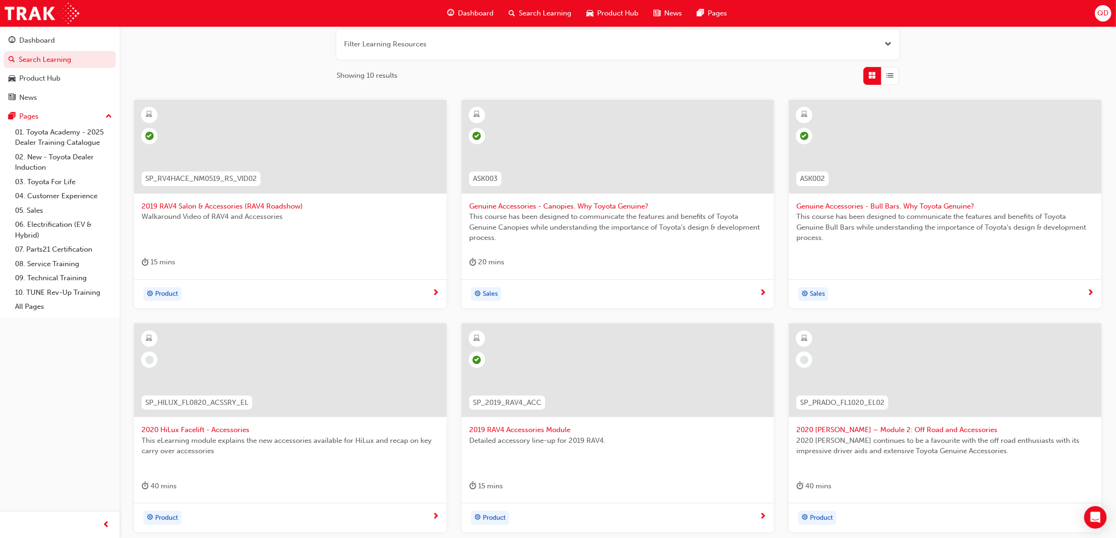
click at [280, 382] on div at bounding box center [290, 370] width 313 height 94
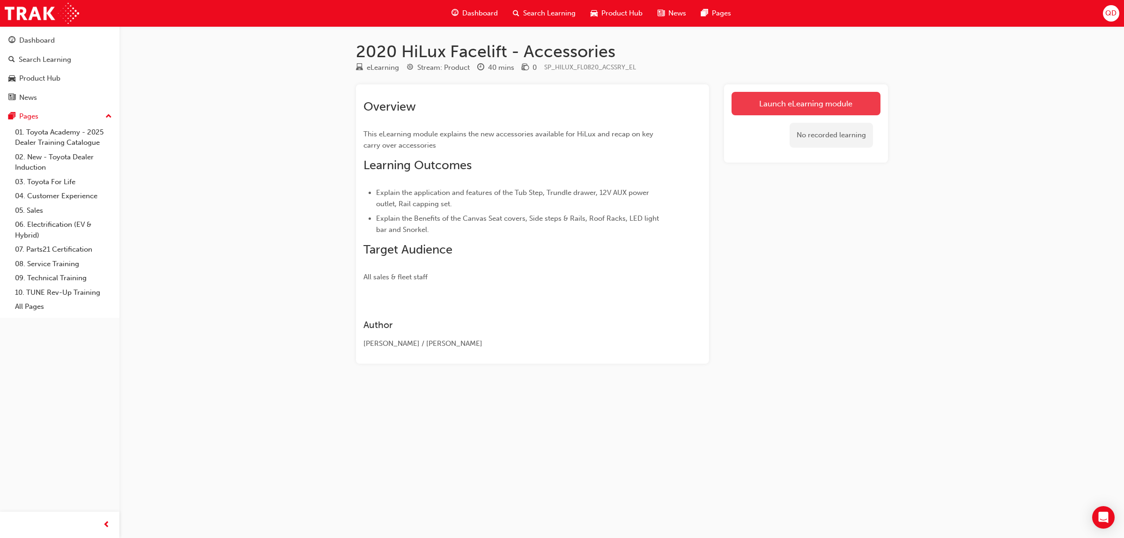
click at [811, 103] on link "Launch eLearning module" at bounding box center [806, 103] width 149 height 23
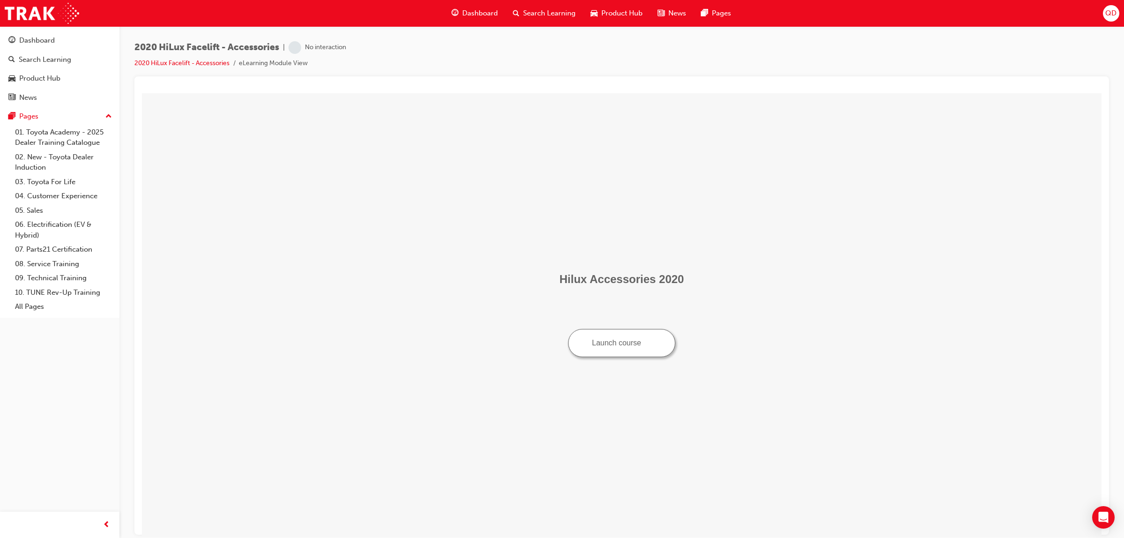
click at [610, 350] on button "Launch course" at bounding box center [621, 342] width 107 height 28
click at [663, 212] on td "Hilux Accessories 2020 Launch course" at bounding box center [622, 315] width 953 height 436
click at [719, 17] on span "Pages" at bounding box center [721, 13] width 19 height 11
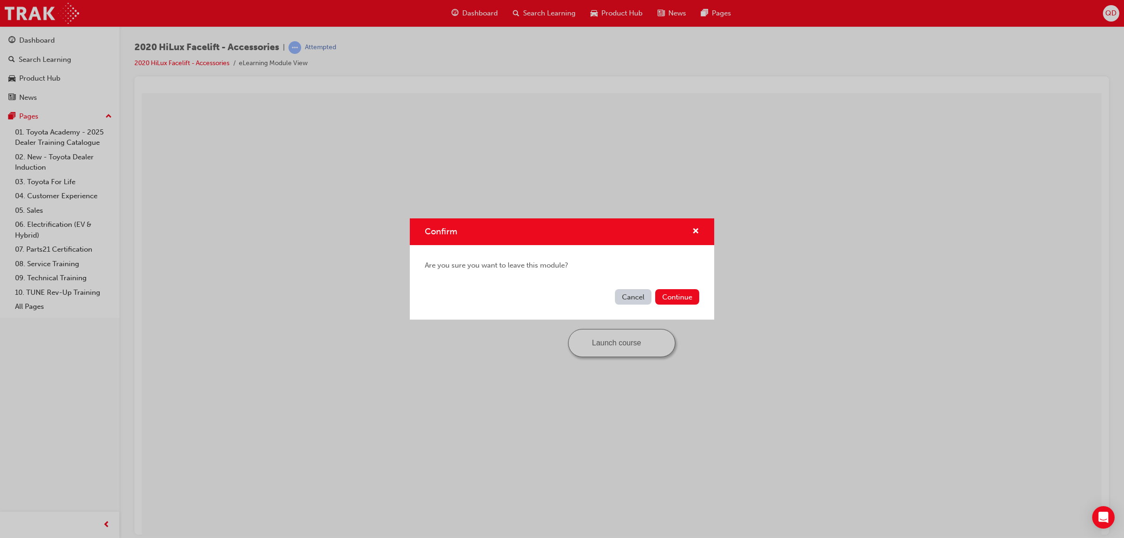
click at [640, 297] on button "Cancel" at bounding box center [633, 296] width 37 height 15
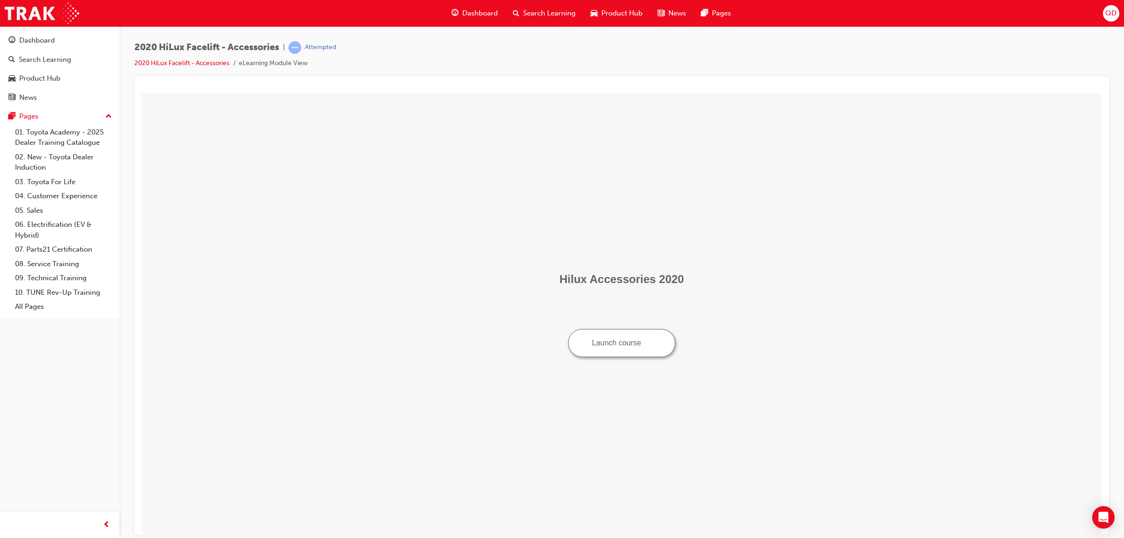
click at [631, 347] on button "Launch course" at bounding box center [621, 342] width 107 height 28
click at [713, 164] on td "Hilux Accessories 2020 Launch course" at bounding box center [622, 315] width 953 height 436
drag, startPoint x: 333, startPoint y: 158, endPoint x: 398, endPoint y: 180, distance: 68.6
click at [333, 158] on td "Hilux Accessories 2020 Launch course" at bounding box center [622, 315] width 953 height 436
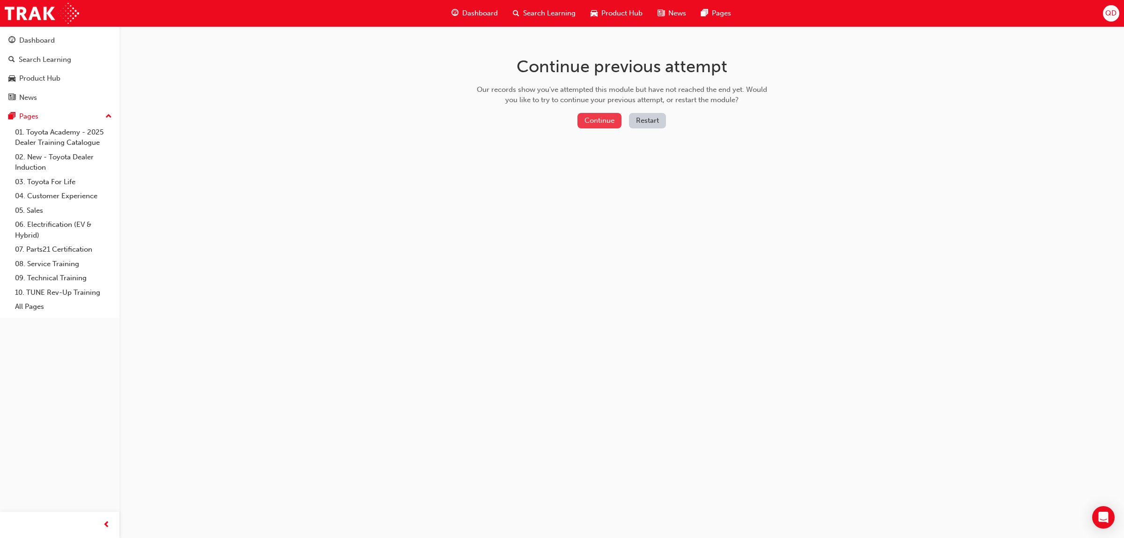
click at [608, 122] on button "Continue" at bounding box center [600, 120] width 44 height 15
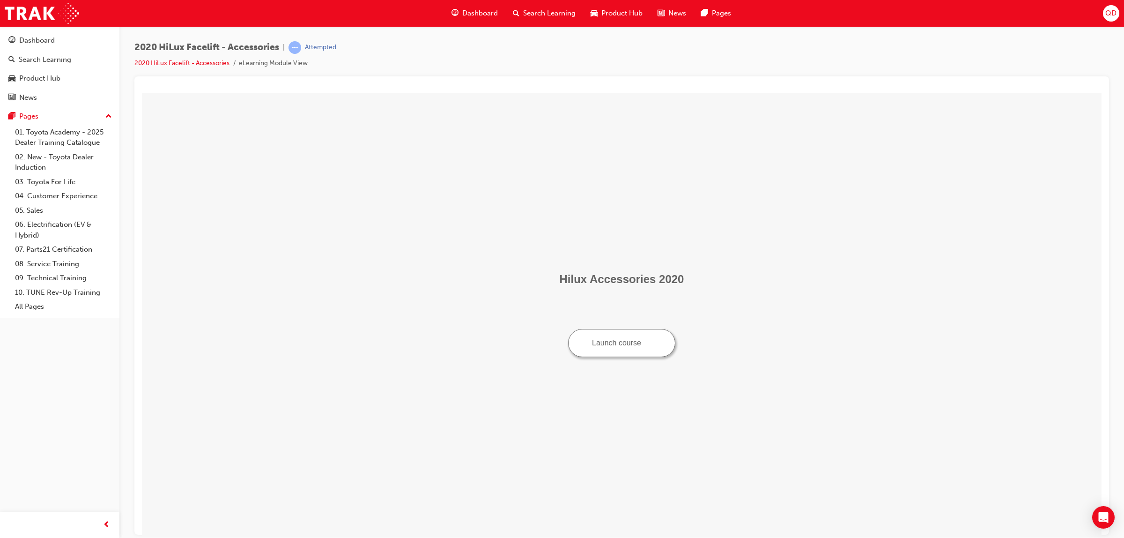
click at [650, 347] on button "Launch course" at bounding box center [621, 342] width 107 height 28
click at [471, 18] on span "Dashboard" at bounding box center [480, 13] width 36 height 11
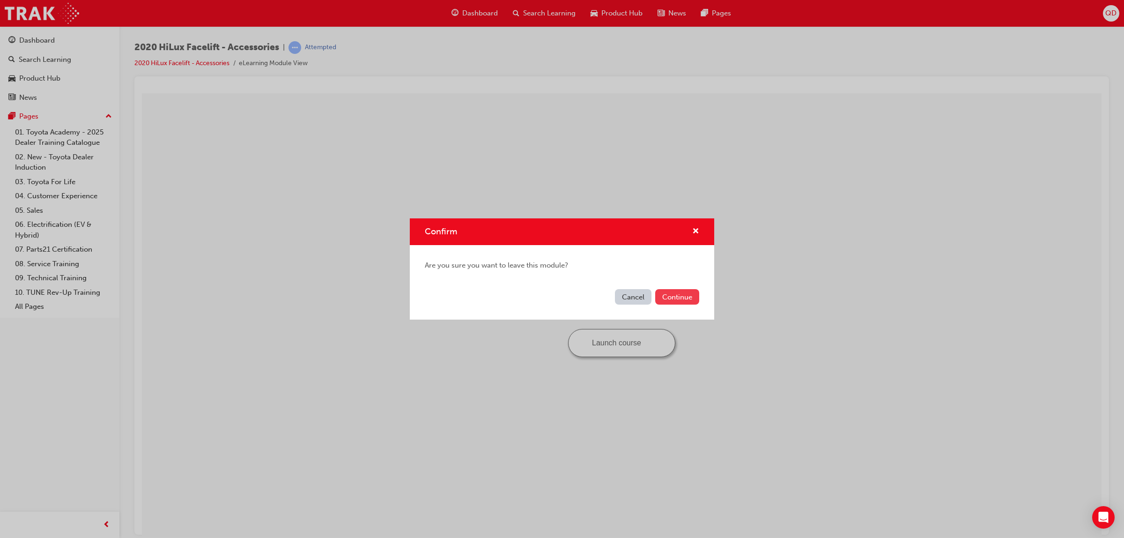
click at [675, 302] on button "Continue" at bounding box center [677, 296] width 44 height 15
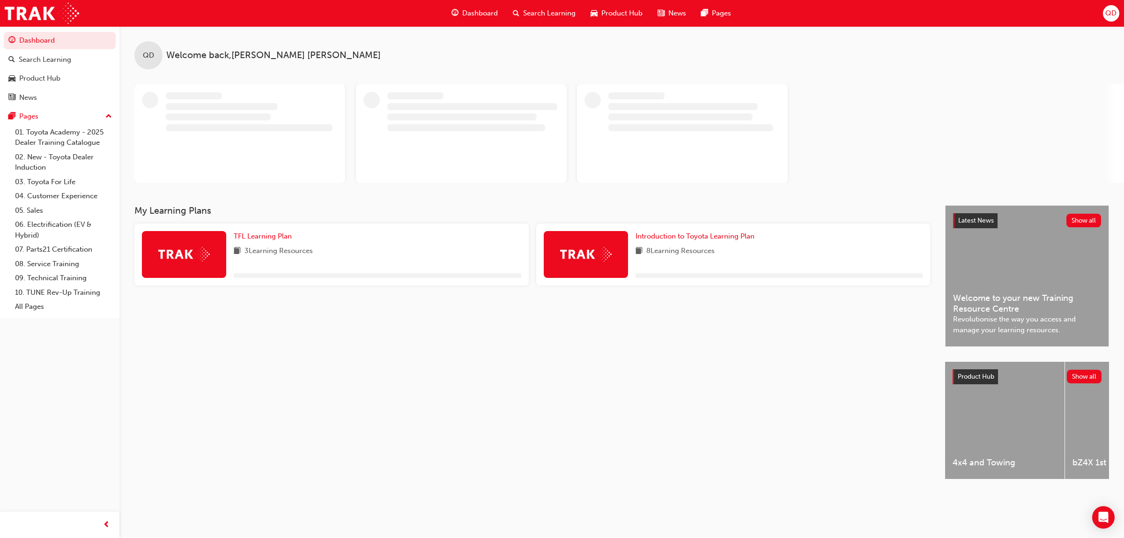
click at [537, 13] on span "Search Learning" at bounding box center [549, 13] width 52 height 11
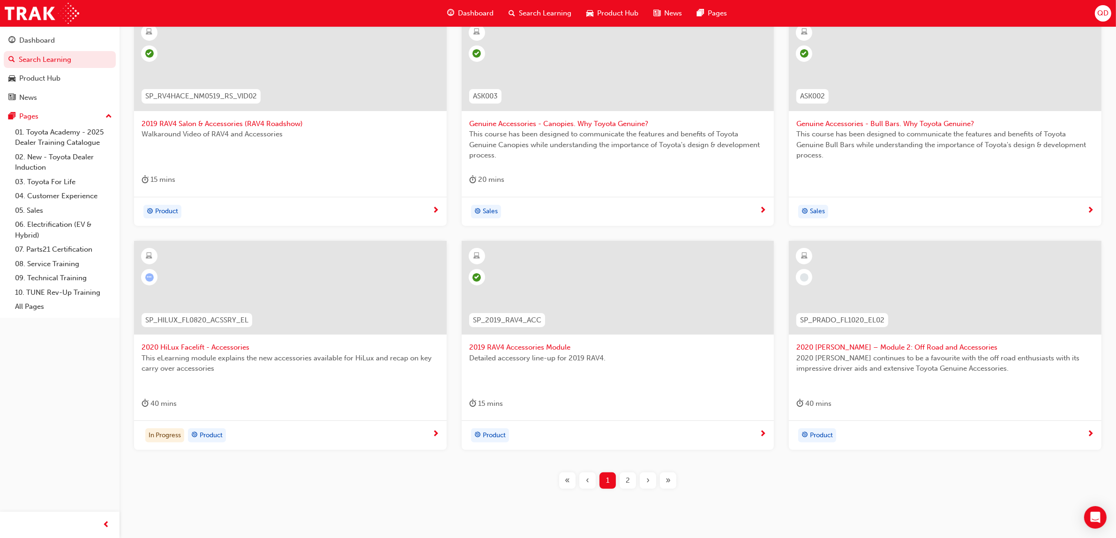
scroll to position [225, 0]
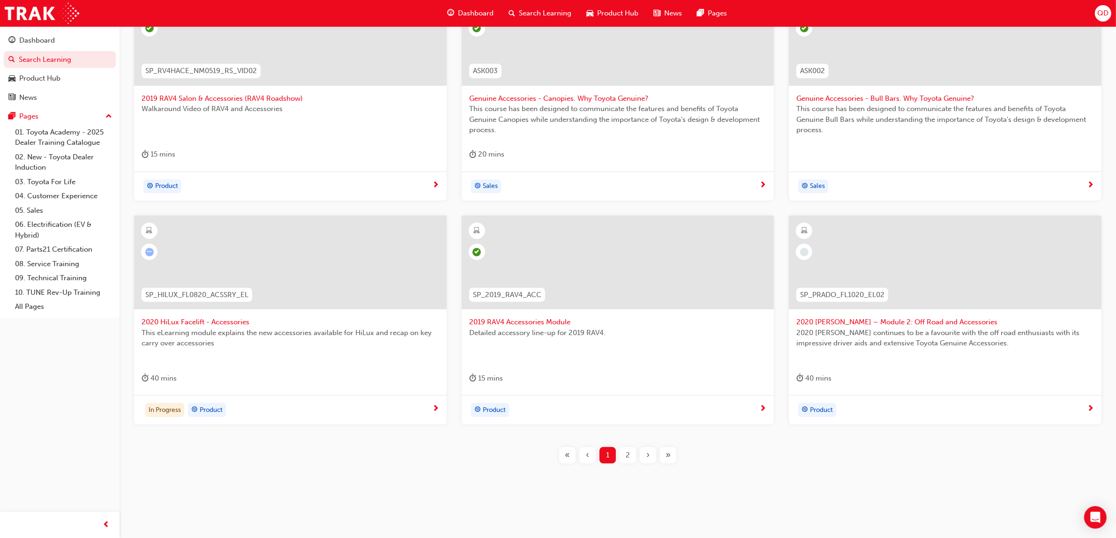
click at [434, 409] on span "next-icon" at bounding box center [435, 409] width 7 height 8
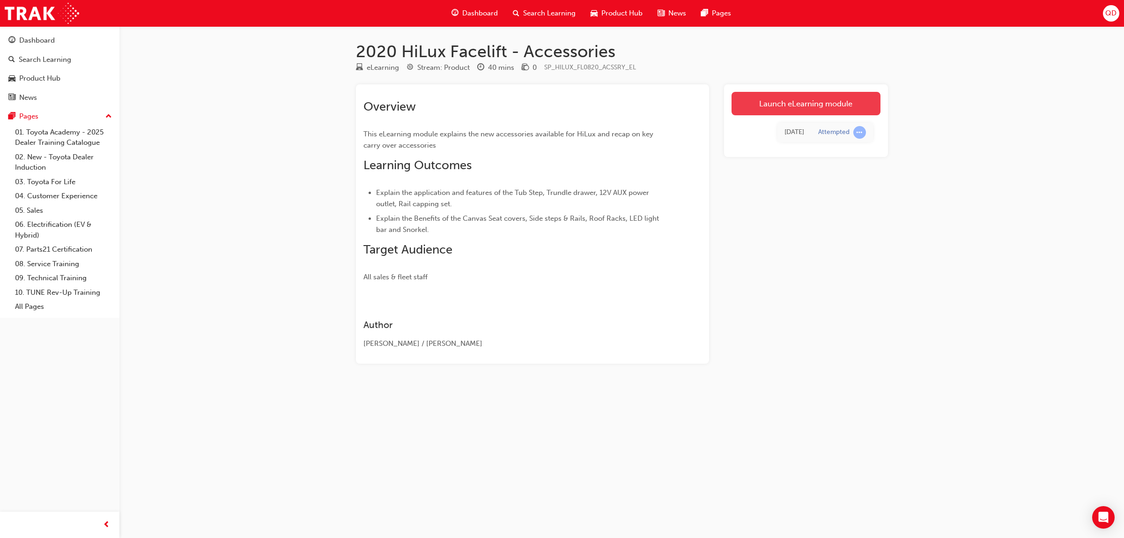
click at [821, 104] on link "Launch eLearning module" at bounding box center [806, 103] width 149 height 23
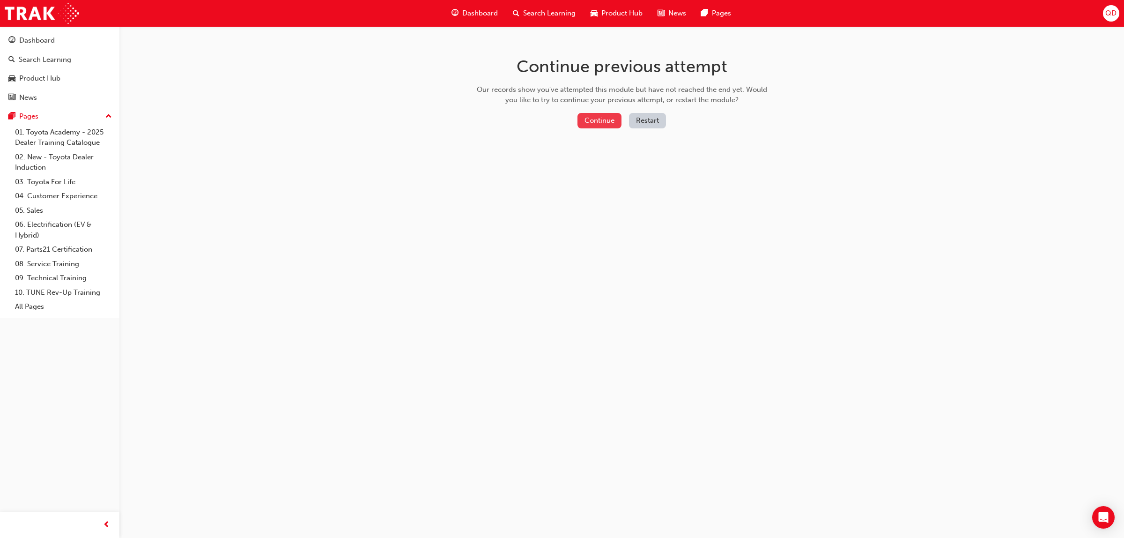
click at [606, 115] on button "Continue" at bounding box center [600, 120] width 44 height 15
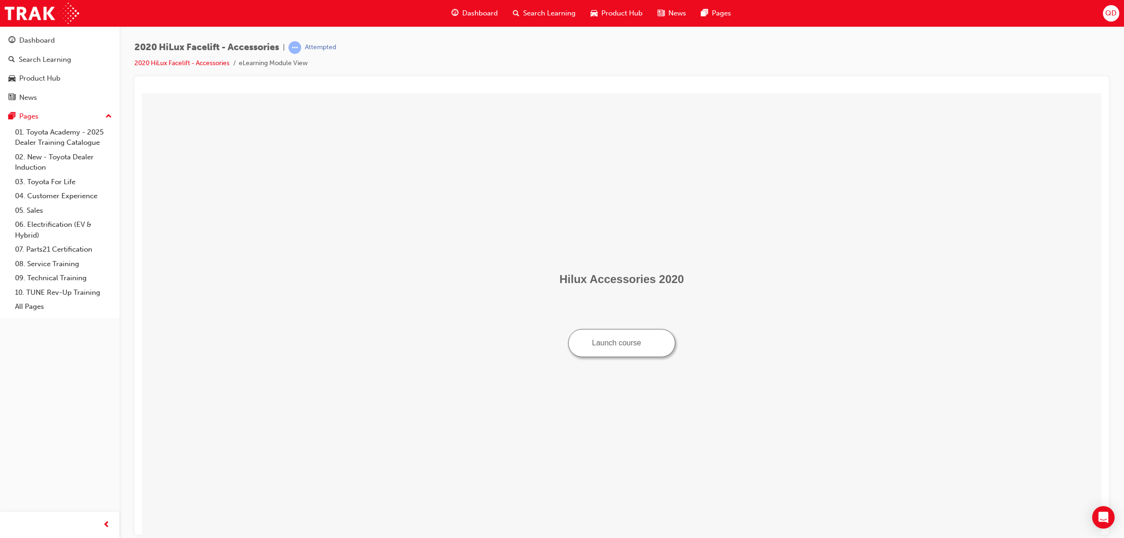
click at [619, 346] on button "Launch course" at bounding box center [621, 342] width 107 height 28
